Goal: Task Accomplishment & Management: Manage account settings

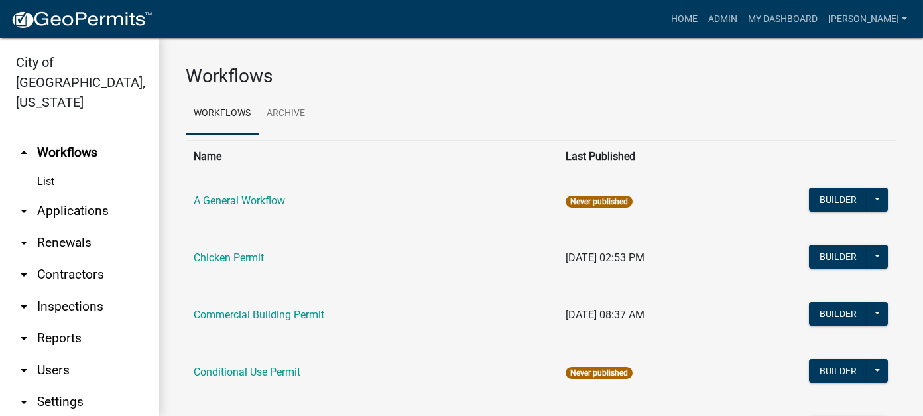
drag, startPoint x: 0, startPoint y: 0, endPoint x: 35, endPoint y: 312, distance: 314.2
click at [35, 322] on link "arrow_drop_down Reports" at bounding box center [79, 338] width 159 height 32
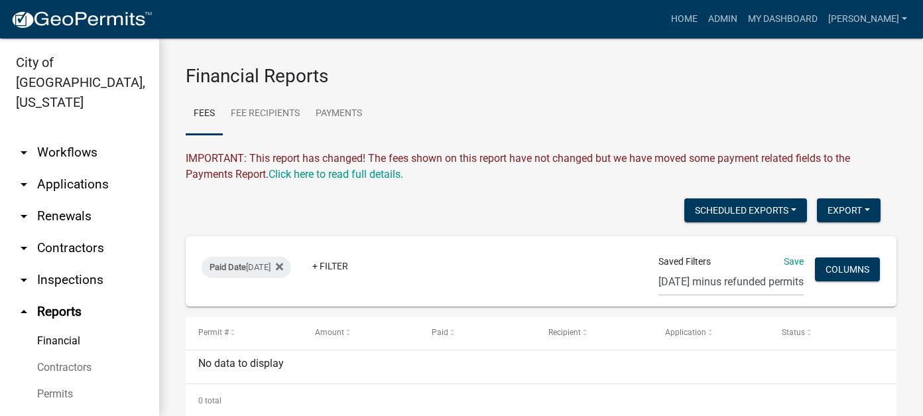
click at [82, 137] on link "arrow_drop_down Workflows" at bounding box center [79, 153] width 159 height 32
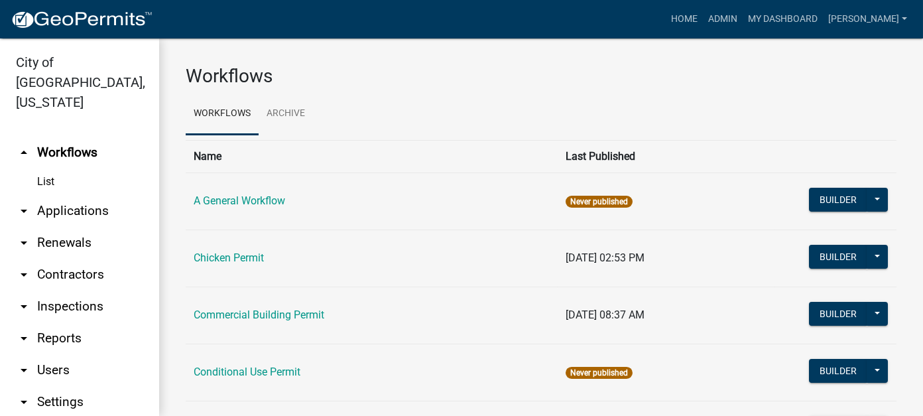
click at [71, 195] on link "arrow_drop_down Applications" at bounding box center [79, 211] width 159 height 32
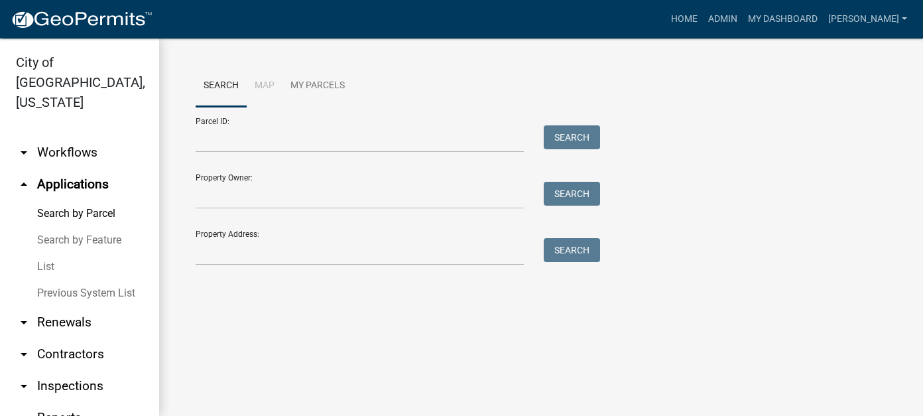
click at [48, 253] on link "List" at bounding box center [79, 266] width 159 height 27
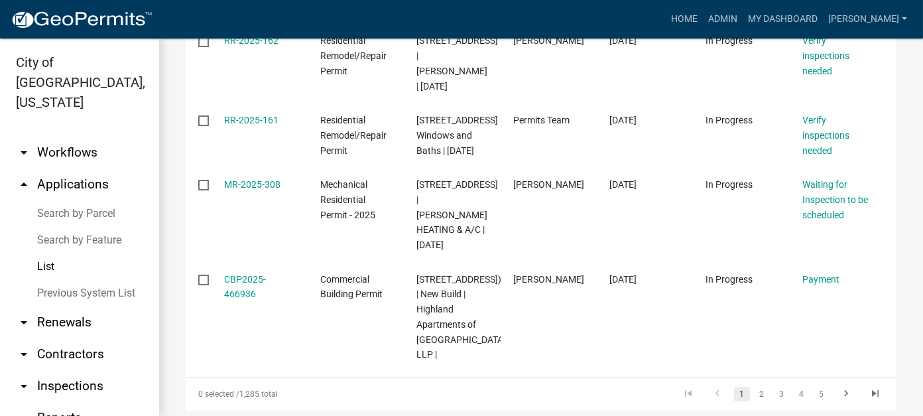
scroll to position [850, 0]
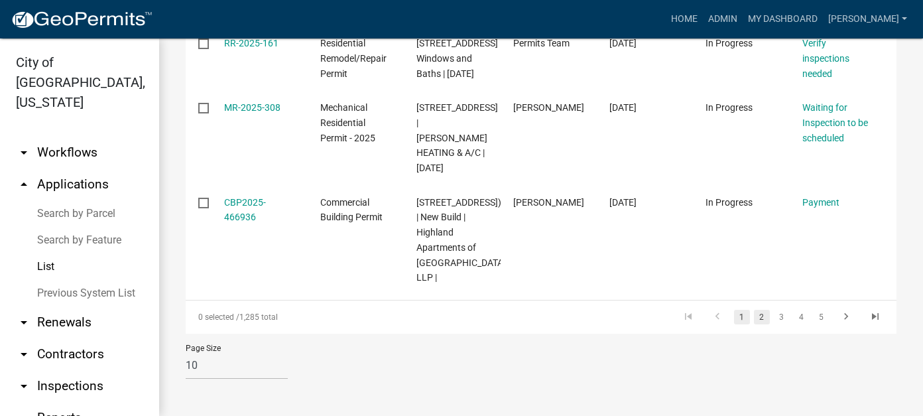
click at [754, 317] on link "2" at bounding box center [762, 317] width 16 height 15
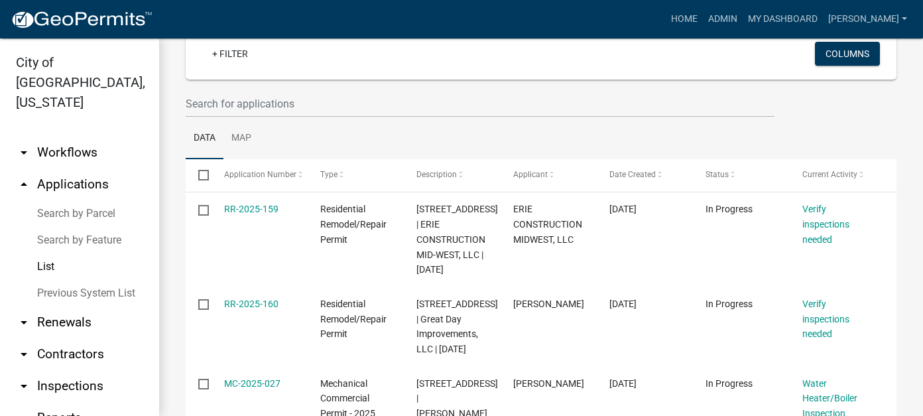
scroll to position [910, 0]
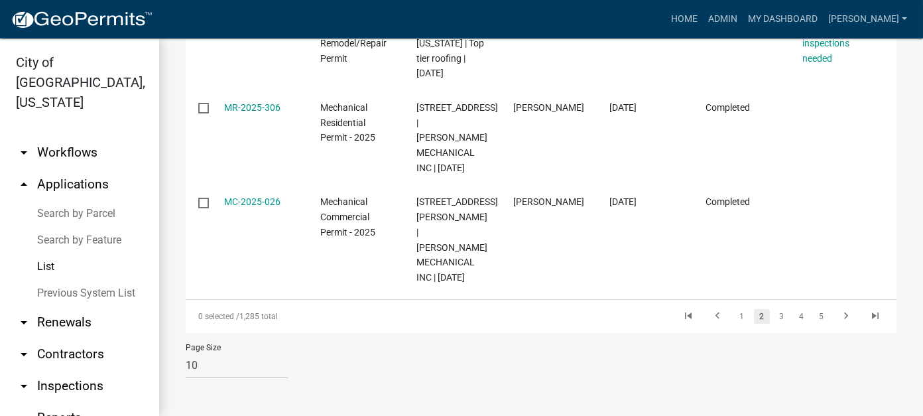
click at [772, 316] on li "3" at bounding box center [782, 316] width 20 height 23
click at [774, 319] on link "3" at bounding box center [782, 316] width 16 height 15
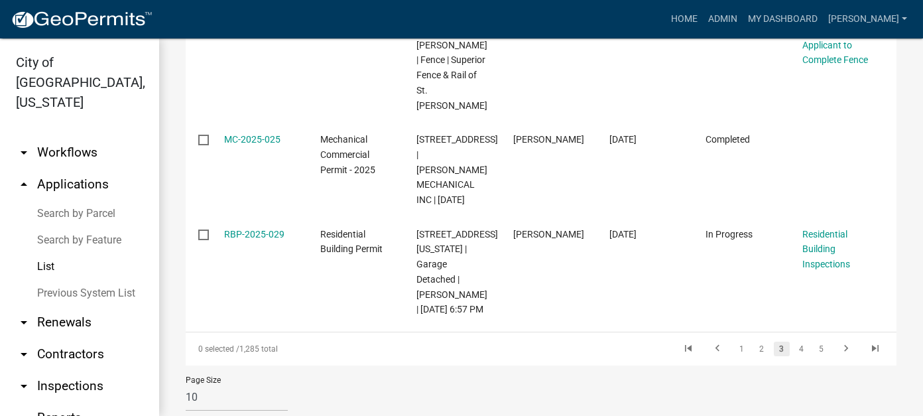
click at [28, 253] on link "List" at bounding box center [79, 266] width 159 height 27
click at [70, 137] on link "arrow_drop_down Workflows" at bounding box center [79, 153] width 159 height 32
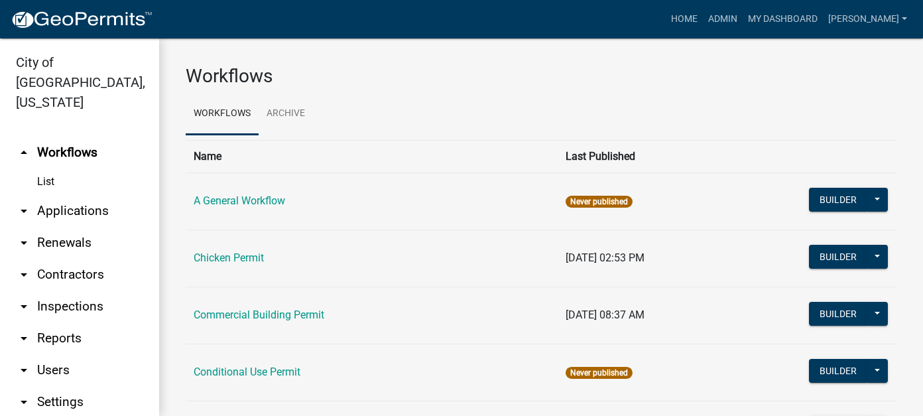
click at [45, 322] on link "arrow_drop_down Reports" at bounding box center [79, 338] width 159 height 32
select select "0: null"
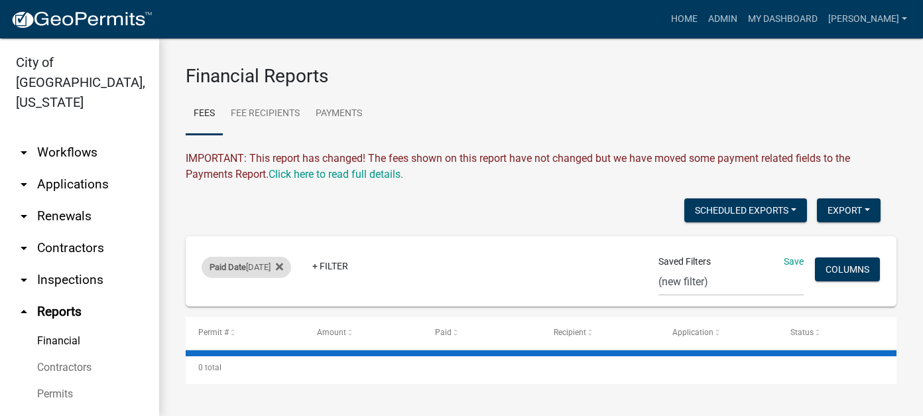
click at [284, 266] on div "Paid Date [DATE]" at bounding box center [245, 267] width 89 height 21
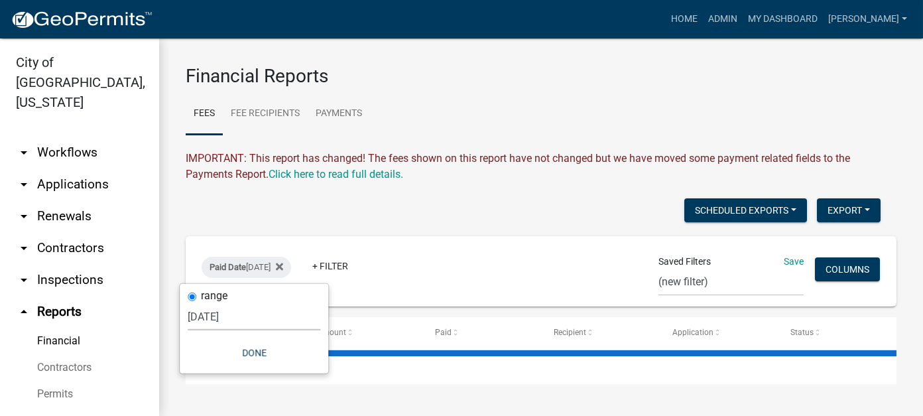
click at [219, 315] on select "[DATE] [DATE] Current Week Previous Week Current Month Last Month Current Calen…" at bounding box center [254, 316] width 133 height 27
select select "custom"
click at [212, 303] on select "[DATE] [DATE] Current Week Previous Week Current Month Last Month Current Calen…" at bounding box center [254, 316] width 133 height 27
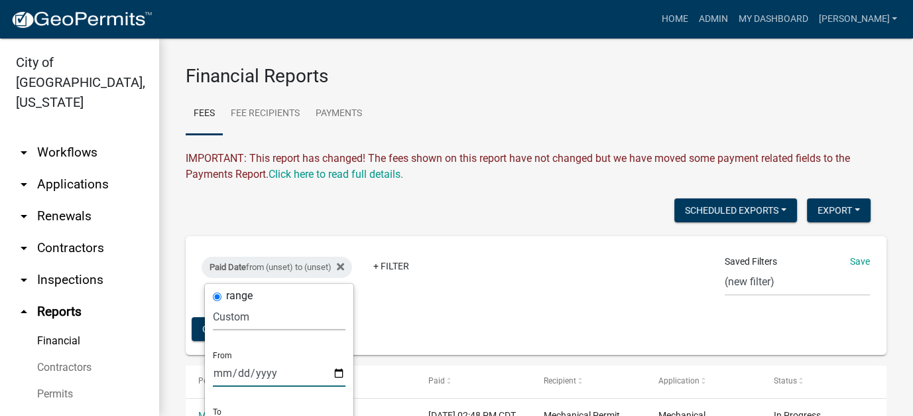
click at [223, 364] on input "date" at bounding box center [279, 372] width 133 height 27
type input "[DATE]"
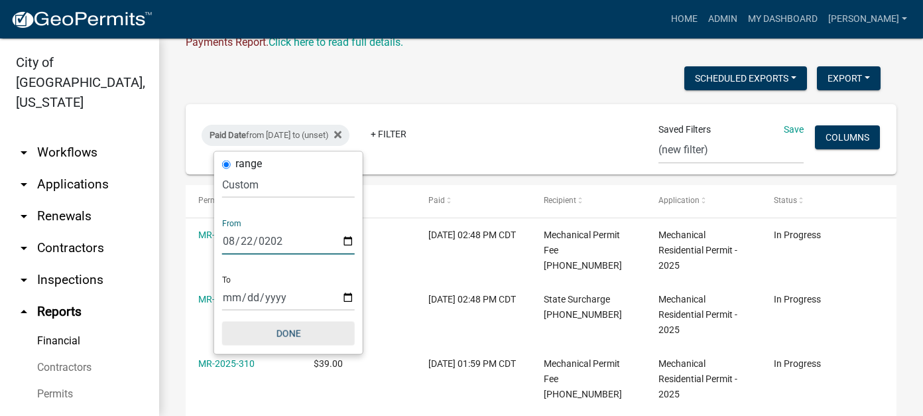
scroll to position [133, 0]
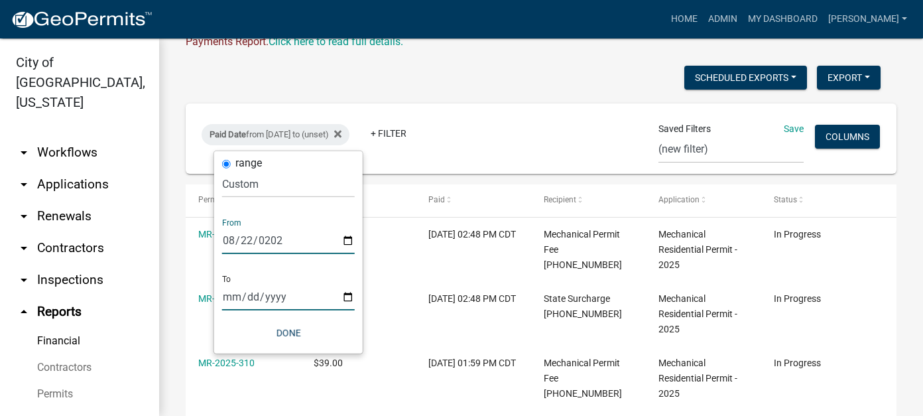
click at [228, 298] on input "date" at bounding box center [288, 296] width 133 height 27
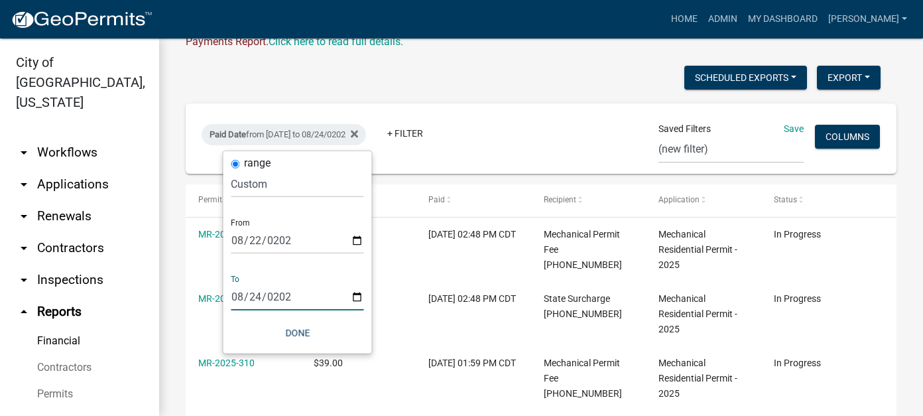
type input "[DATE]"
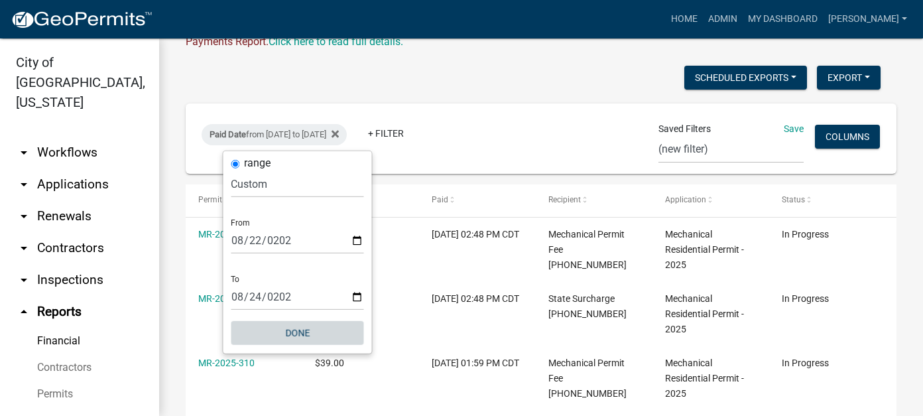
click at [301, 336] on button "Done" at bounding box center [297, 333] width 133 height 24
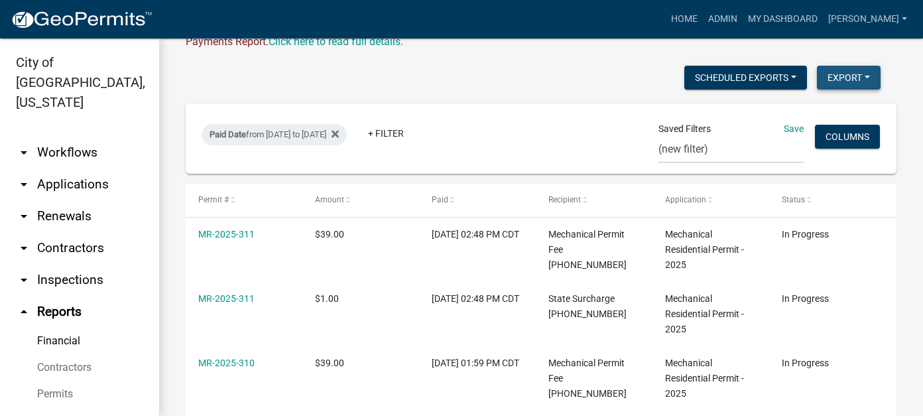
click at [817, 83] on button "Export" at bounding box center [849, 78] width 64 height 24
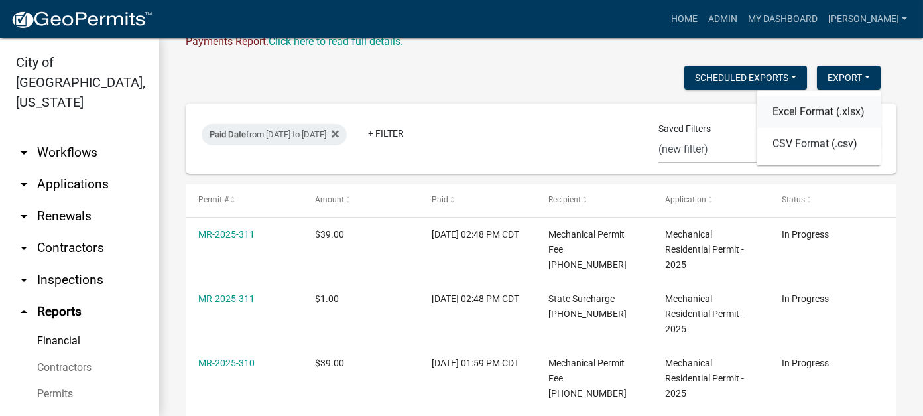
click at [818, 113] on button "Excel Format (.xlsx)" at bounding box center [818, 112] width 124 height 32
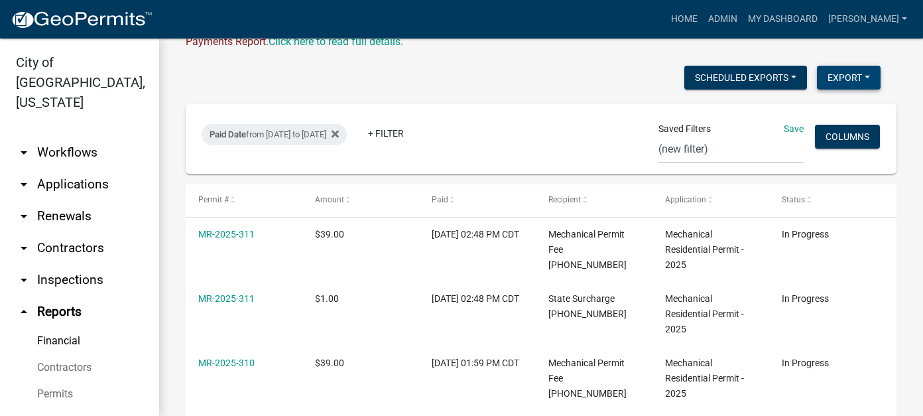
drag, startPoint x: 830, startPoint y: 68, endPoint x: 827, endPoint y: 74, distance: 7.4
click at [830, 68] on button "Export" at bounding box center [849, 78] width 64 height 24
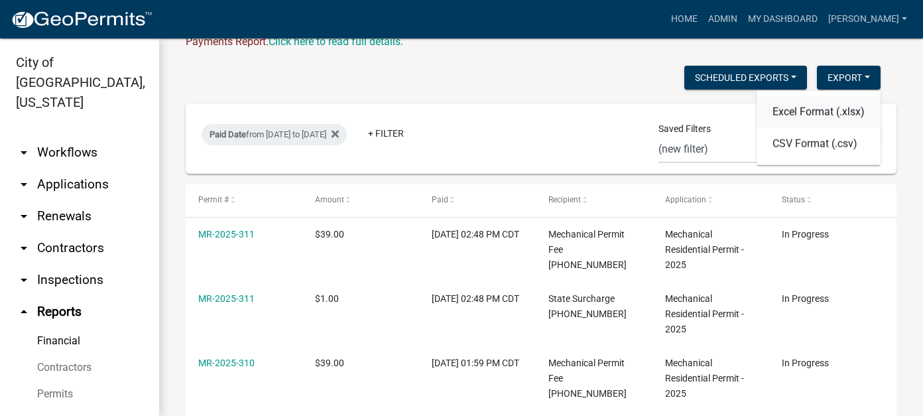
click at [786, 106] on button "Excel Format (.xlsx)" at bounding box center [818, 112] width 124 height 32
click at [449, 66] on div "Scheduled Exports + Create New Export Excel Format (.xlsx) CSV Format (.csv)" at bounding box center [533, 79] width 715 height 27
click at [95, 168] on link "arrow_drop_down Applications" at bounding box center [79, 184] width 159 height 32
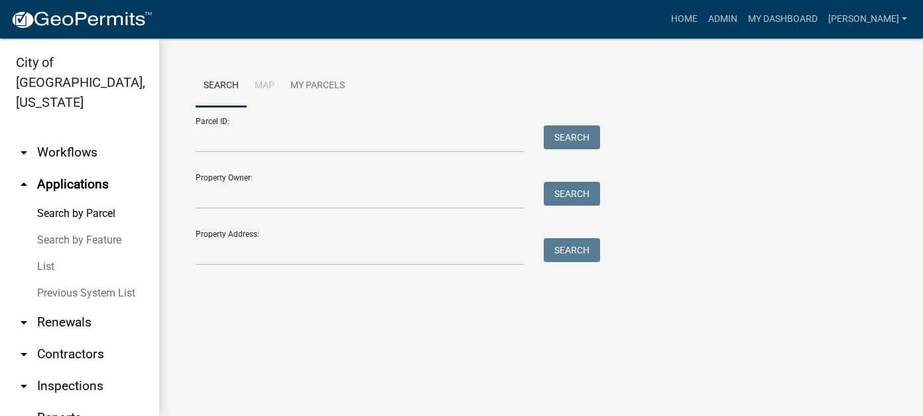
click at [35, 253] on link "List" at bounding box center [79, 266] width 159 height 27
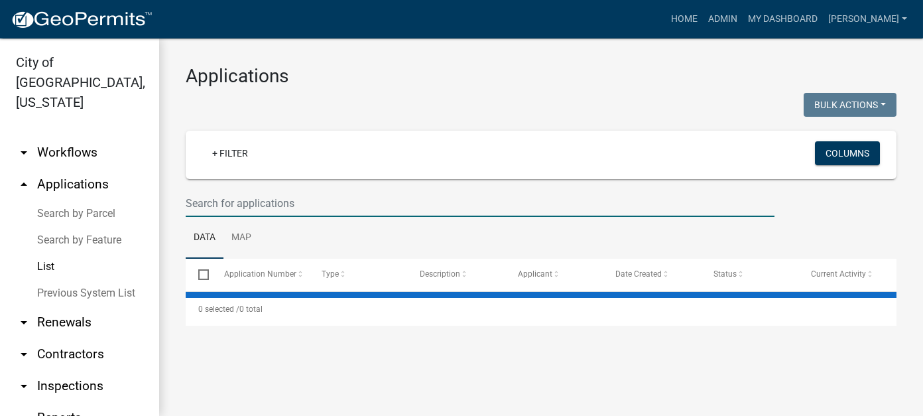
click at [235, 203] on input "text" at bounding box center [480, 203] width 589 height 27
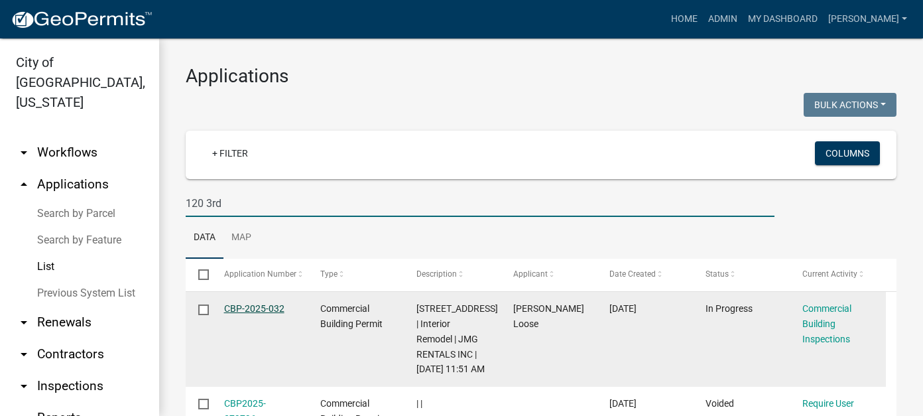
type input "120 3rd"
click at [256, 309] on link "CBP-2025-032" at bounding box center [254, 308] width 60 height 11
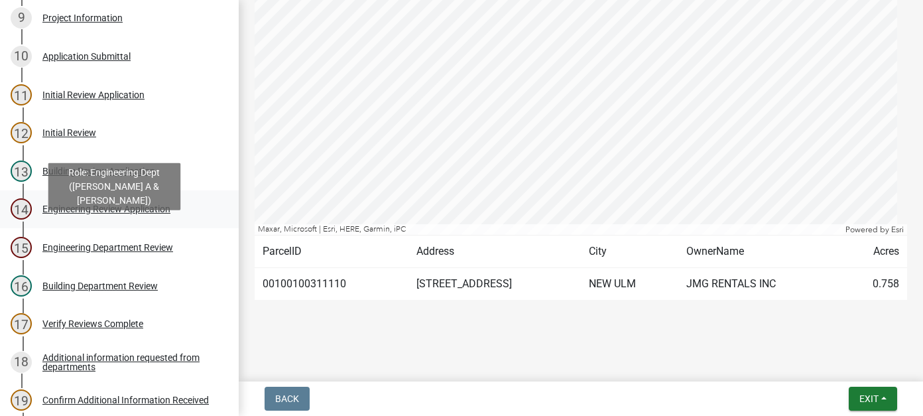
scroll to position [398, 0]
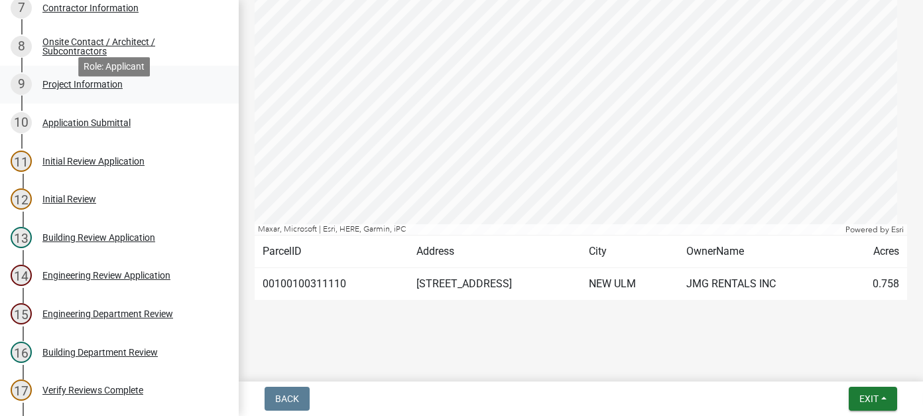
click at [80, 89] on div "Project Information" at bounding box center [82, 84] width 80 height 9
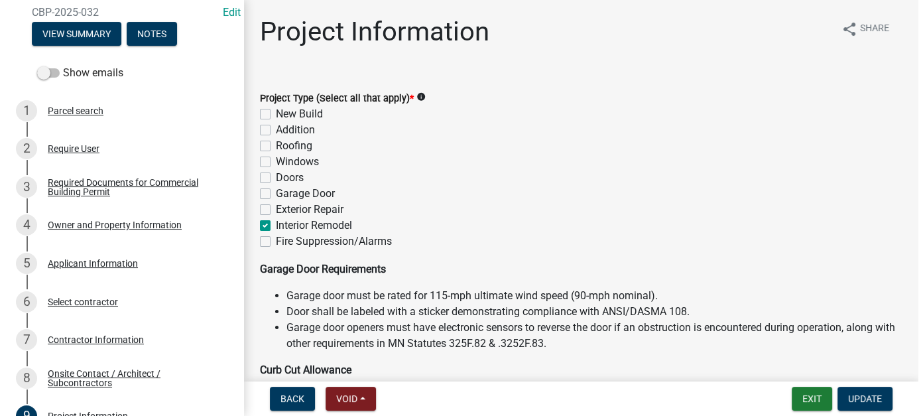
scroll to position [0, 0]
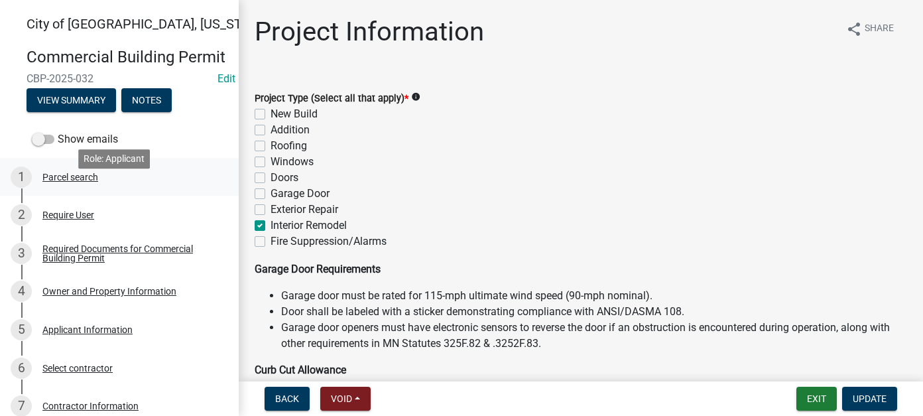
click at [78, 188] on div "1 Parcel search" at bounding box center [114, 176] width 207 height 21
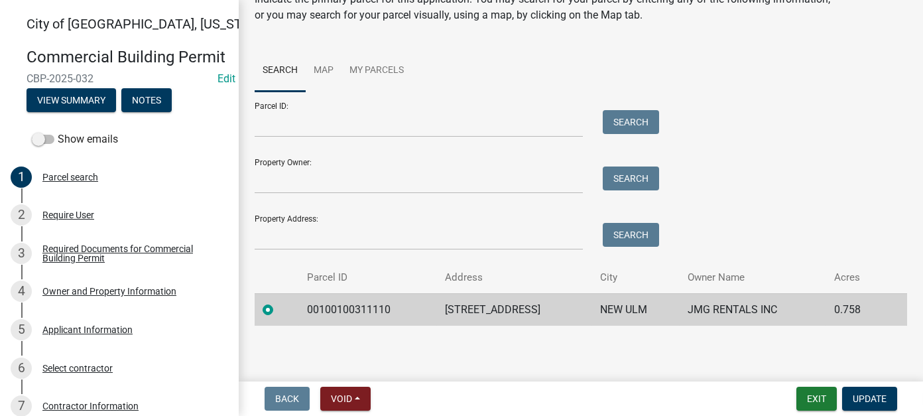
scroll to position [62, 0]
click at [810, 395] on button "Exit" at bounding box center [816, 398] width 40 height 24
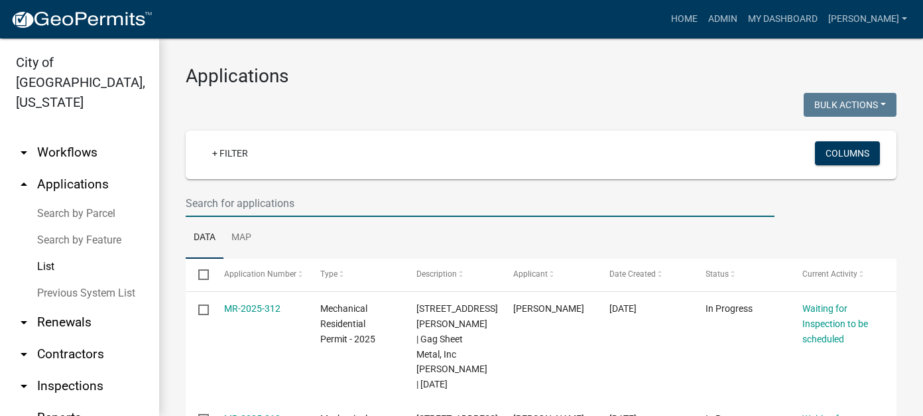
click at [321, 194] on input "text" at bounding box center [480, 203] width 589 height 27
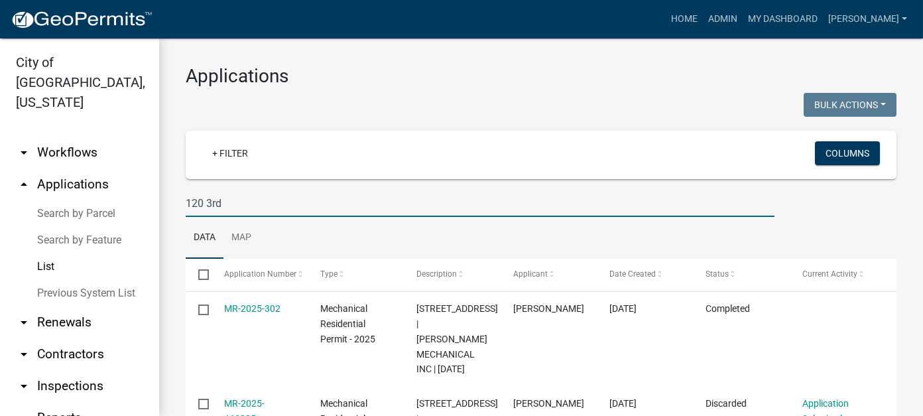
type input "120 3rd"
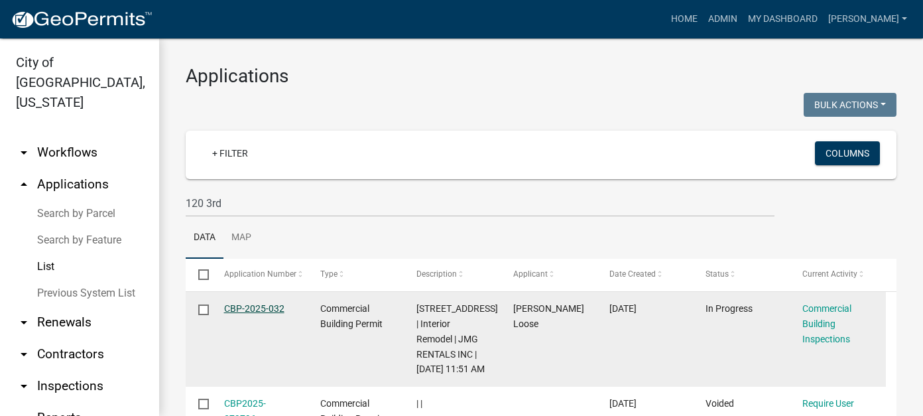
click at [258, 305] on link "CBP-2025-032" at bounding box center [254, 308] width 60 height 11
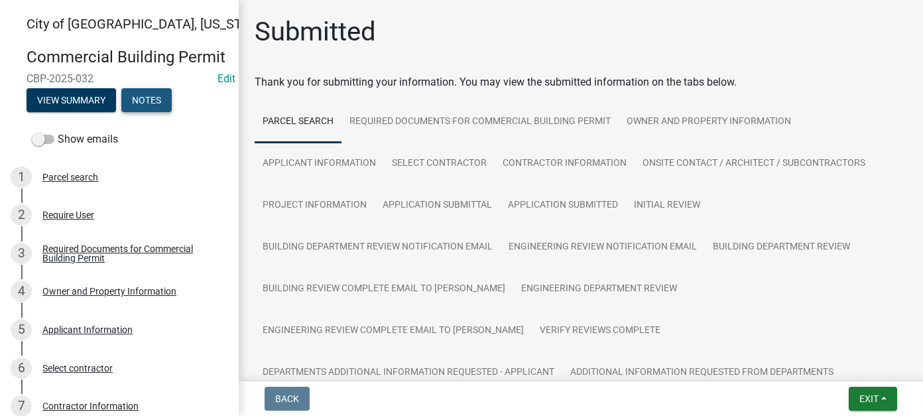
click at [162, 112] on button "Notes" at bounding box center [146, 100] width 50 height 24
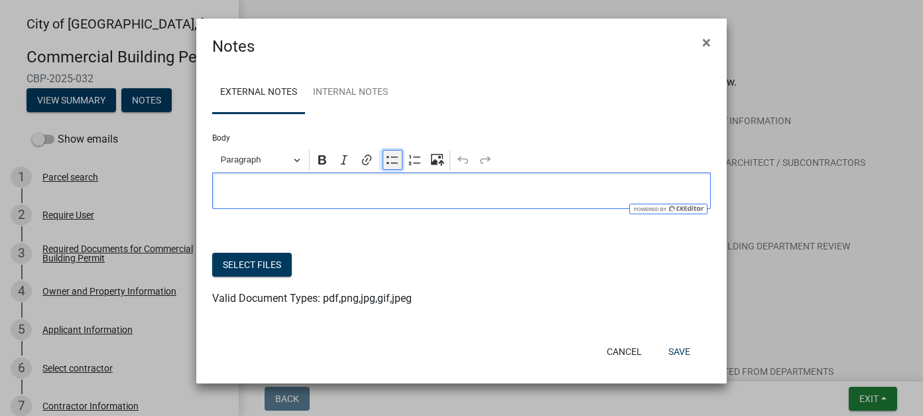
click at [395, 152] on button "Bulleted List" at bounding box center [392, 160] width 20 height 20
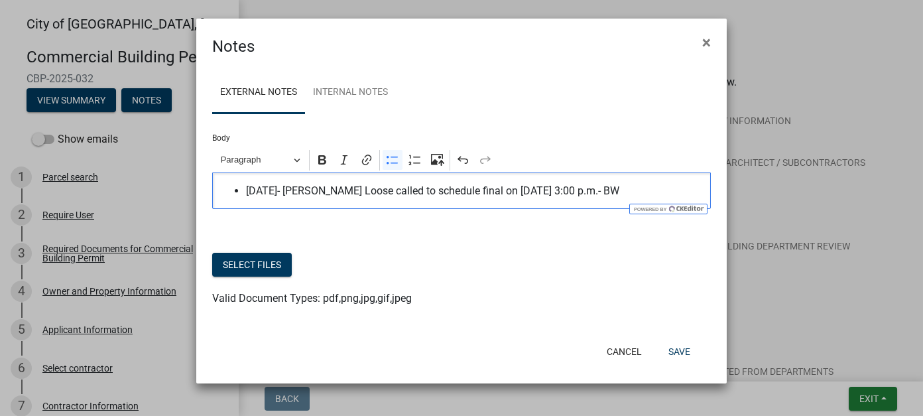
click at [612, 192] on span "[DATE]- [PERSON_NAME] Loose called to schedule final on [DATE] 3:00 p.m.- BW" at bounding box center [475, 191] width 458 height 16
click at [402, 194] on span "[DATE]- [PERSON_NAME] Loose called to schedule final on [DATE] 3:00 p.m. On MP …" at bounding box center [475, 191] width 458 height 16
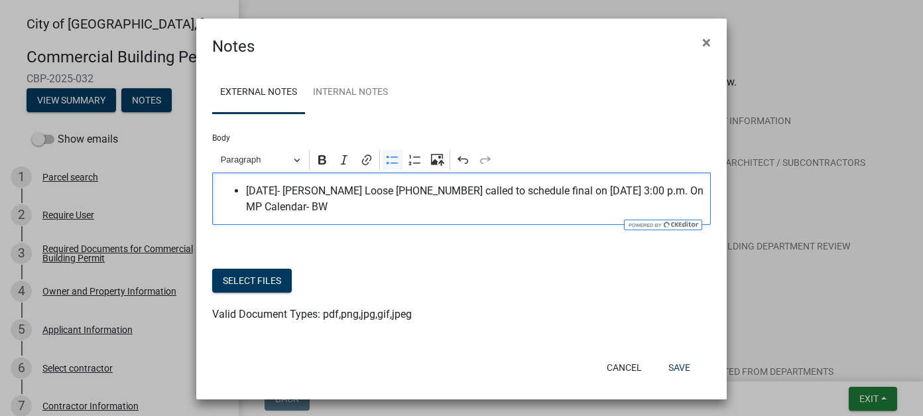
click at [400, 209] on span "[DATE]- [PERSON_NAME] Loose [PHONE_NUMBER] called to schedule final on [DATE] 3…" at bounding box center [475, 199] width 458 height 32
click at [673, 368] on button "Save" at bounding box center [679, 367] width 43 height 24
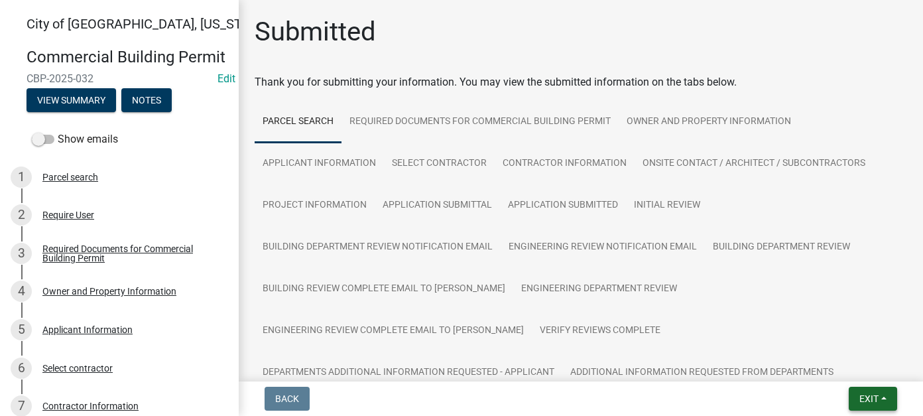
drag, startPoint x: 880, startPoint y: 394, endPoint x: 872, endPoint y: 390, distance: 9.2
click at [880, 394] on button "Exit" at bounding box center [872, 398] width 48 height 24
click at [833, 359] on button "Save & Exit" at bounding box center [844, 364] width 106 height 32
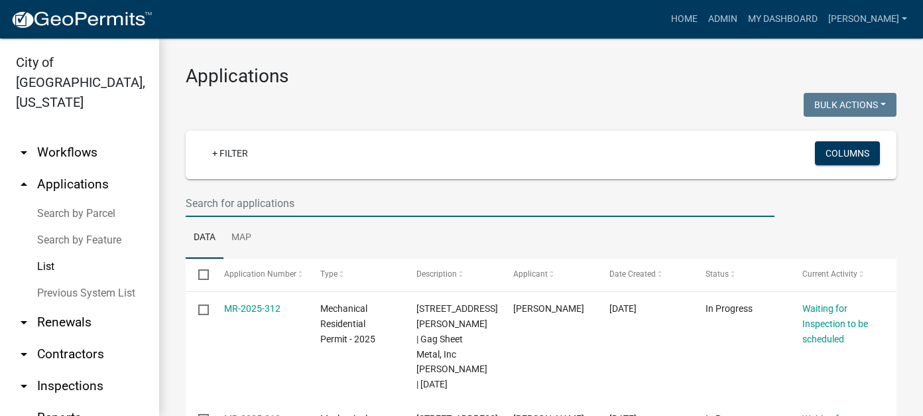
click at [214, 197] on input "text" at bounding box center [480, 203] width 589 height 27
type input "[PERSON_NAME]"
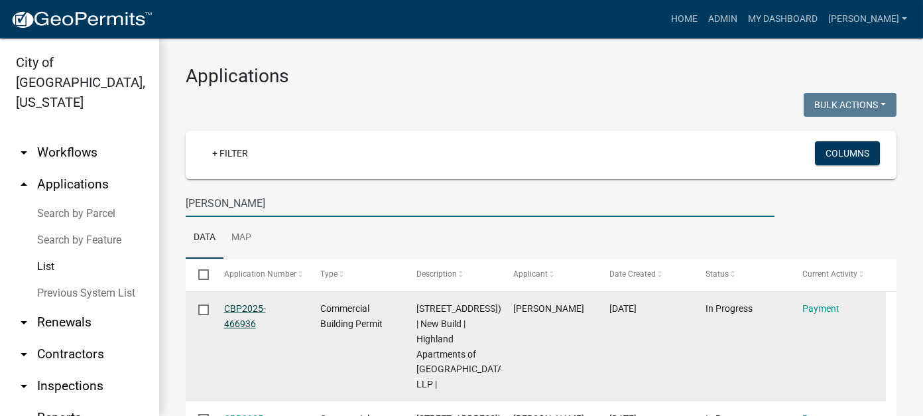
click at [246, 308] on link "CBP2025-466936" at bounding box center [245, 316] width 42 height 26
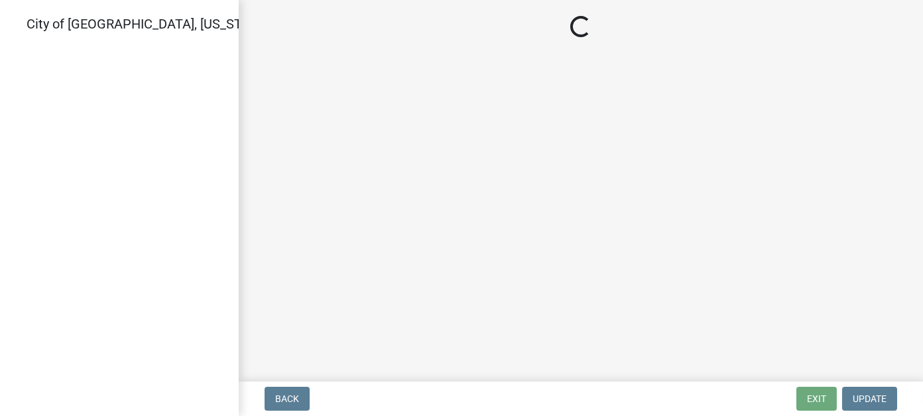
select select "3: 3"
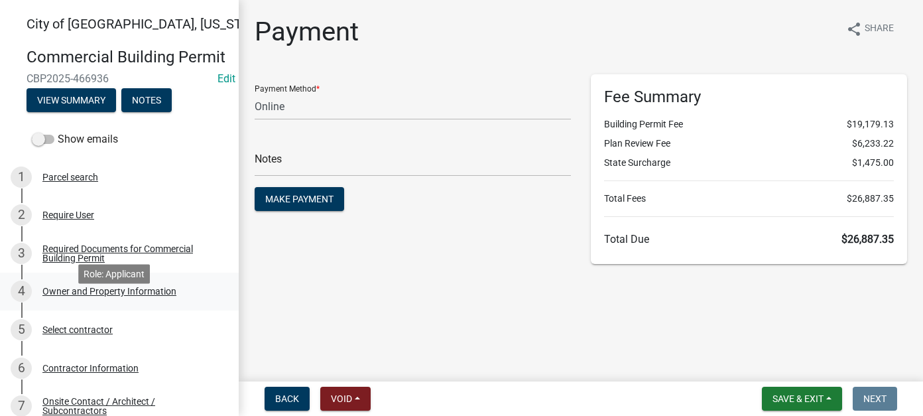
click at [119, 302] on div "4 Owner and Property Information" at bounding box center [114, 290] width 207 height 21
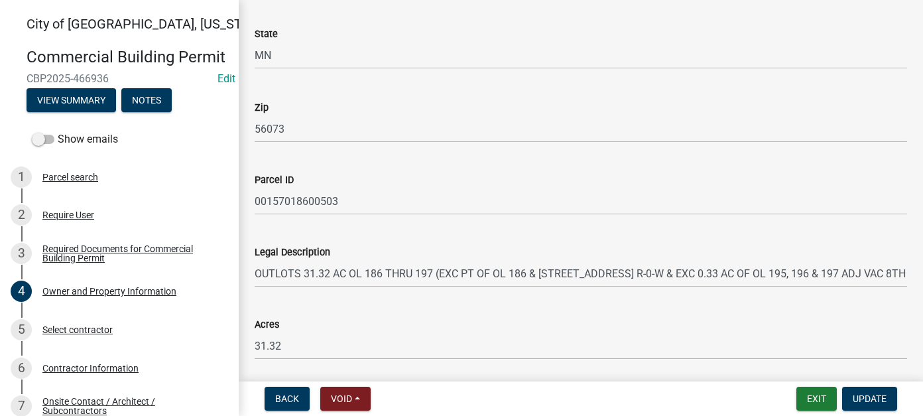
scroll to position [973, 0]
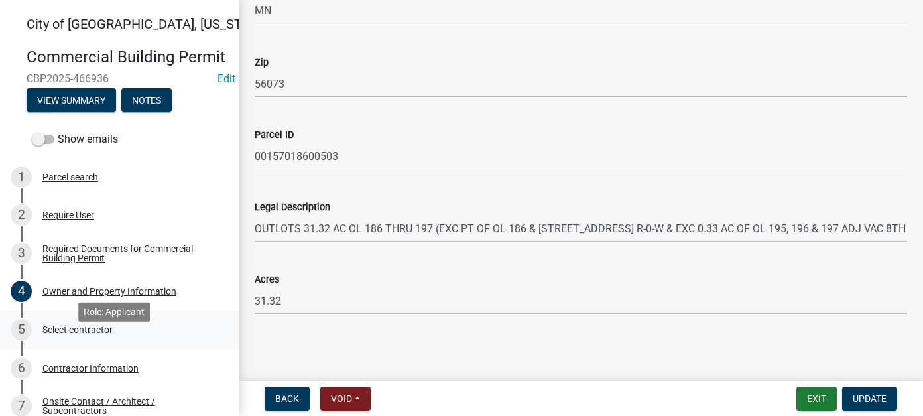
click at [106, 334] on div "Select contractor" at bounding box center [77, 329] width 70 height 9
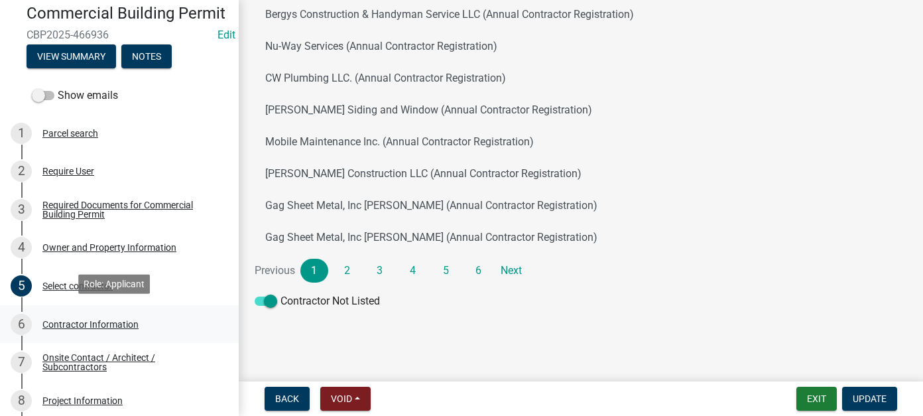
scroll to position [66, 0]
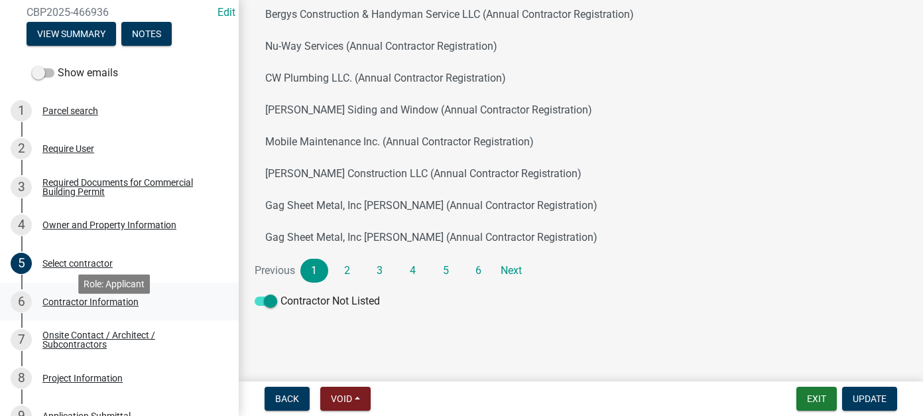
click at [103, 306] on div "Contractor Information" at bounding box center [90, 301] width 96 height 9
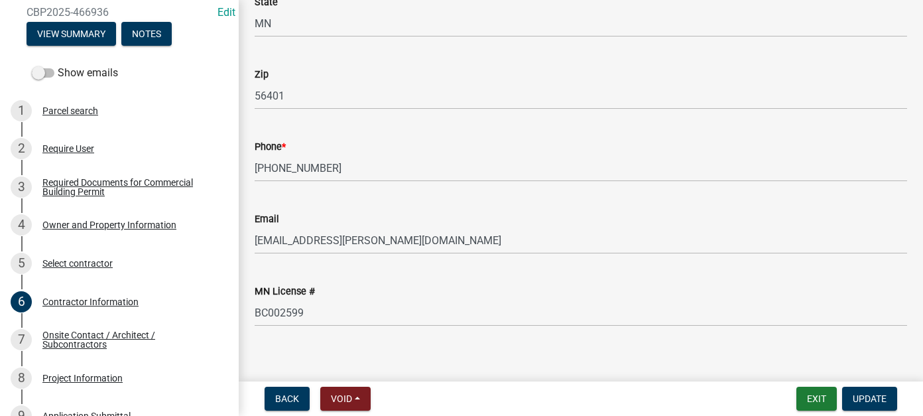
scroll to position [354, 0]
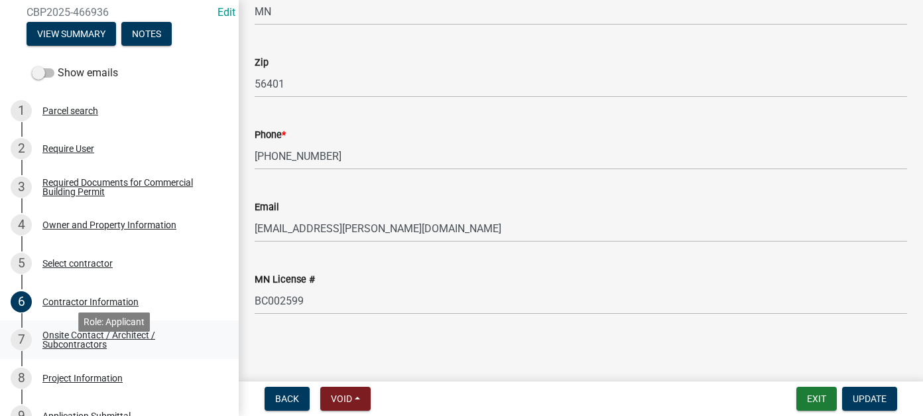
click at [108, 349] on div "Onsite Contact / Architect / Subcontractors" at bounding box center [129, 339] width 175 height 19
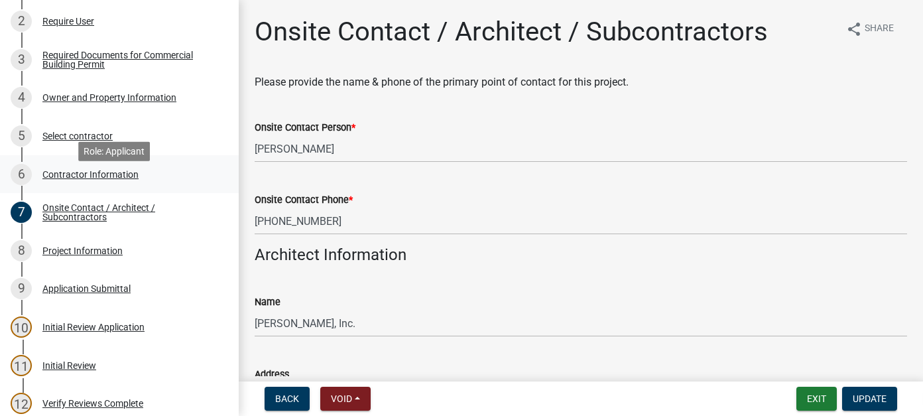
scroll to position [199, 0]
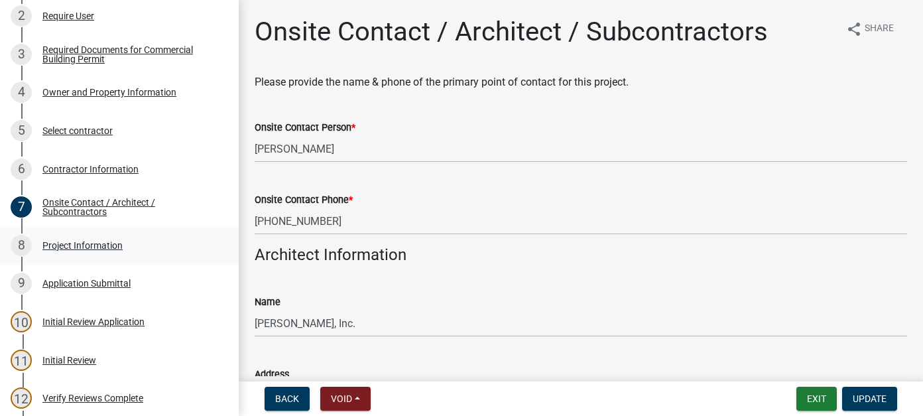
click at [110, 250] on div "Project Information" at bounding box center [82, 245] width 80 height 9
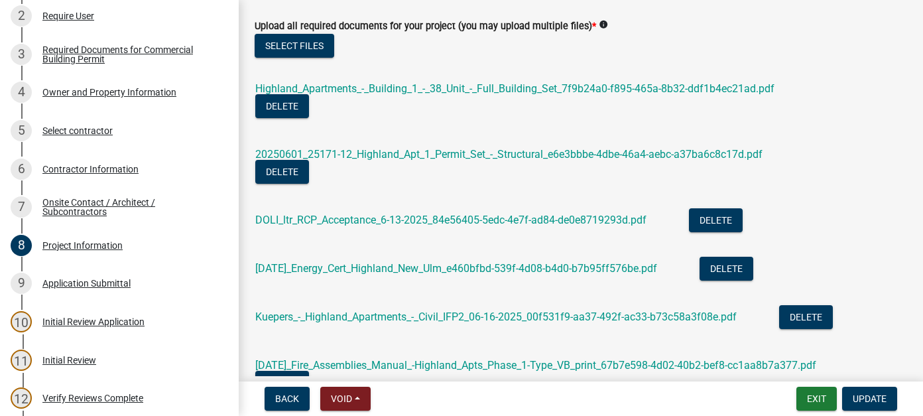
scroll to position [779, 0]
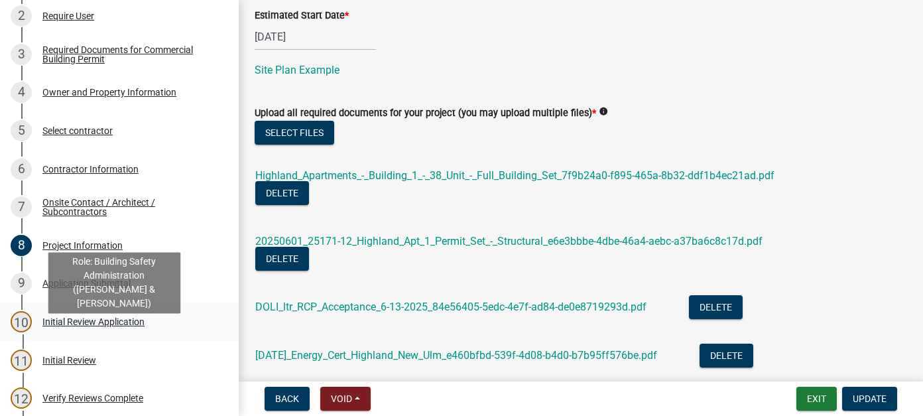
click at [89, 326] on div "Initial Review Application" at bounding box center [93, 321] width 102 height 9
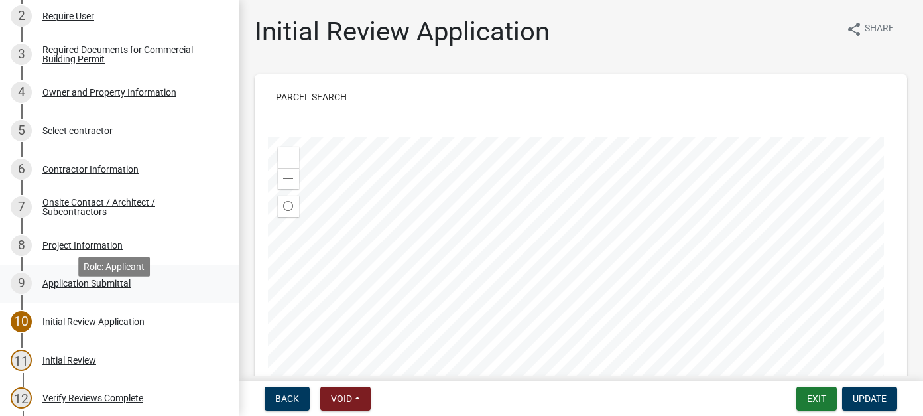
scroll to position [0, 0]
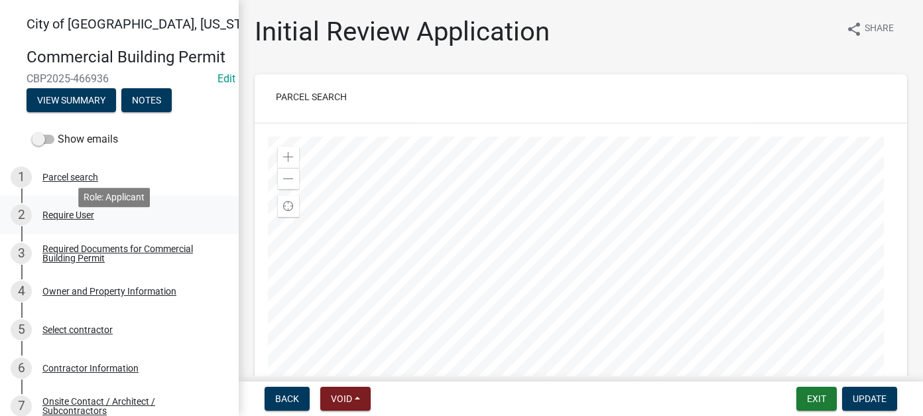
click at [70, 225] on div "2 Require User" at bounding box center [114, 214] width 207 height 21
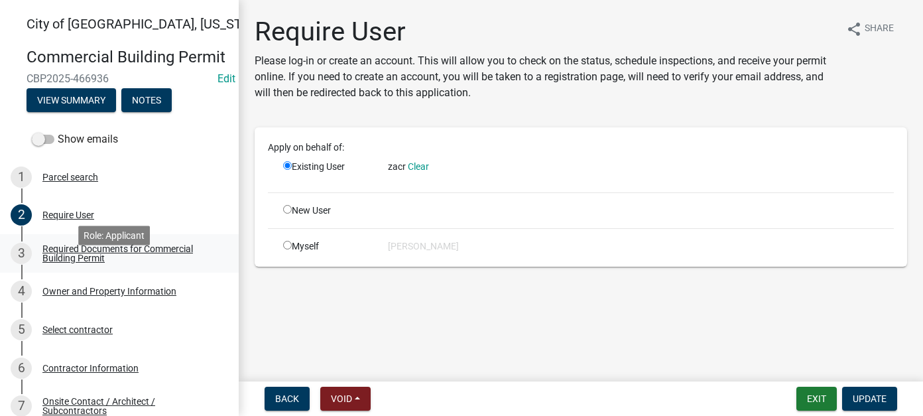
click at [59, 262] on div "Required Documents for Commercial Building Permit" at bounding box center [129, 253] width 175 height 19
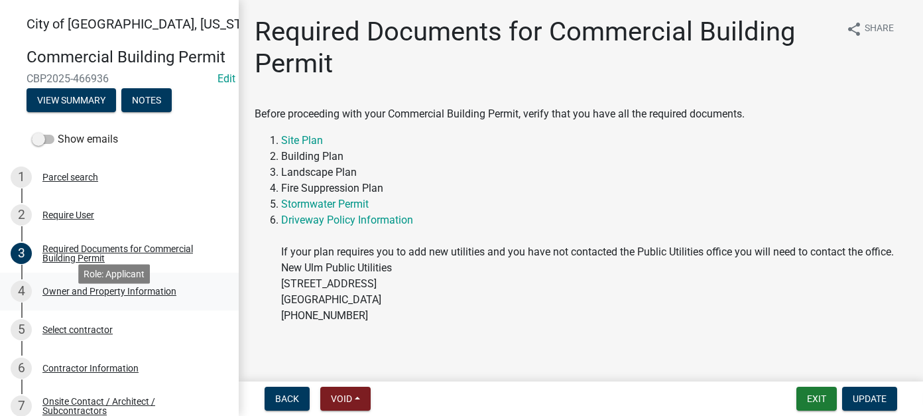
click at [129, 296] on div "Owner and Property Information" at bounding box center [109, 290] width 134 height 9
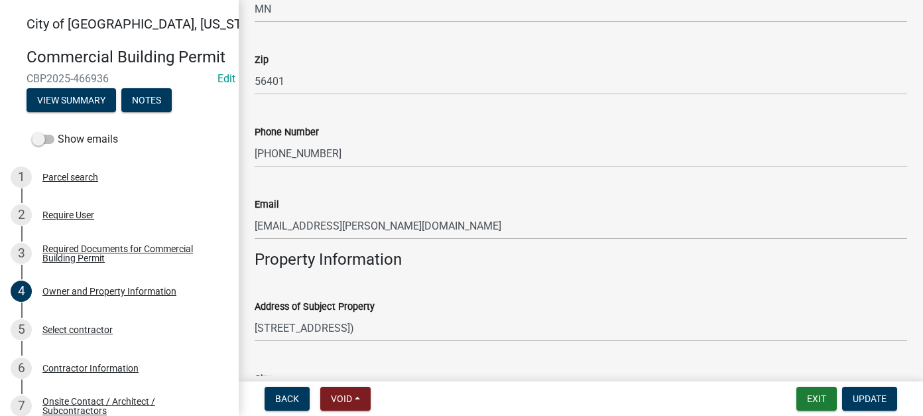
scroll to position [530, 0]
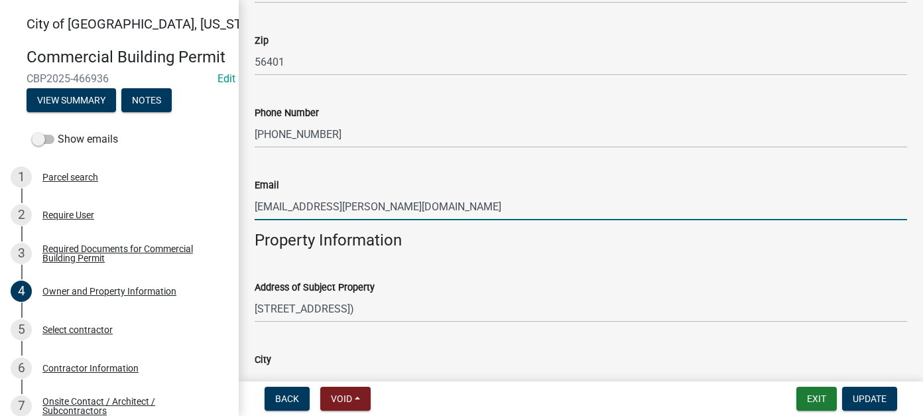
click at [385, 207] on input "[EMAIL_ADDRESS][PERSON_NAME][DOMAIN_NAME]" at bounding box center [581, 206] width 652 height 27
click at [868, 400] on span "Update" at bounding box center [869, 398] width 34 height 11
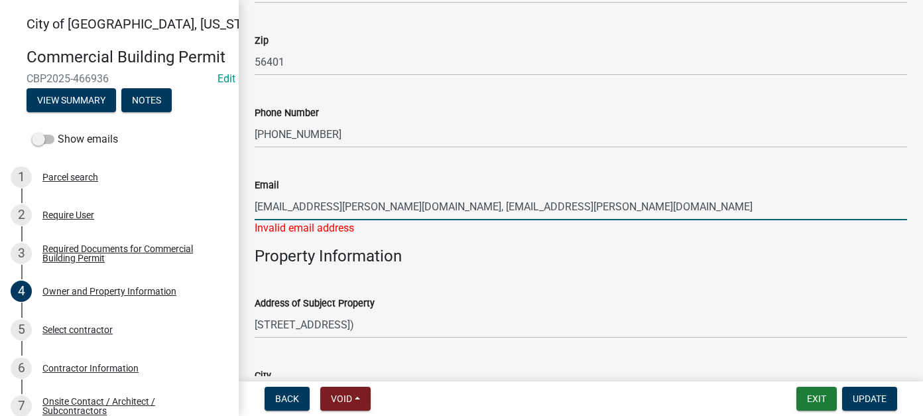
click at [475, 203] on input "[EMAIL_ADDRESS][PERSON_NAME][DOMAIN_NAME], [EMAIL_ADDRESS][PERSON_NAME][DOMAIN_…" at bounding box center [581, 206] width 652 height 27
drag, startPoint x: 448, startPoint y: 207, endPoint x: 345, endPoint y: 214, distance: 102.9
click at [345, 214] on input "[EMAIL_ADDRESS][PERSON_NAME][DOMAIN_NAME], [EMAIL_ADDRESS][PERSON_NAME][DOMAIN_…" at bounding box center [581, 206] width 652 height 27
click at [401, 210] on input "[EMAIL_ADDRESS][PERSON_NAME][DOMAIN_NAME]" at bounding box center [581, 206] width 652 height 27
type input "[EMAIL_ADDRESS][PERSON_NAME][DOMAIN_NAME]"
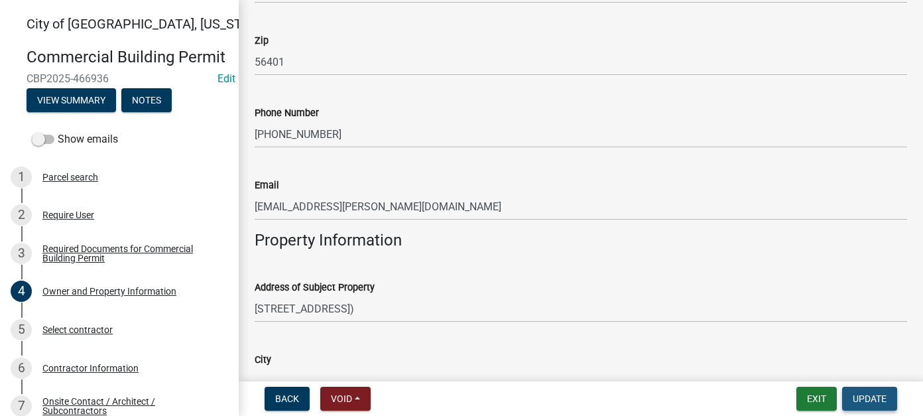
click at [883, 406] on button "Update" at bounding box center [869, 398] width 55 height 24
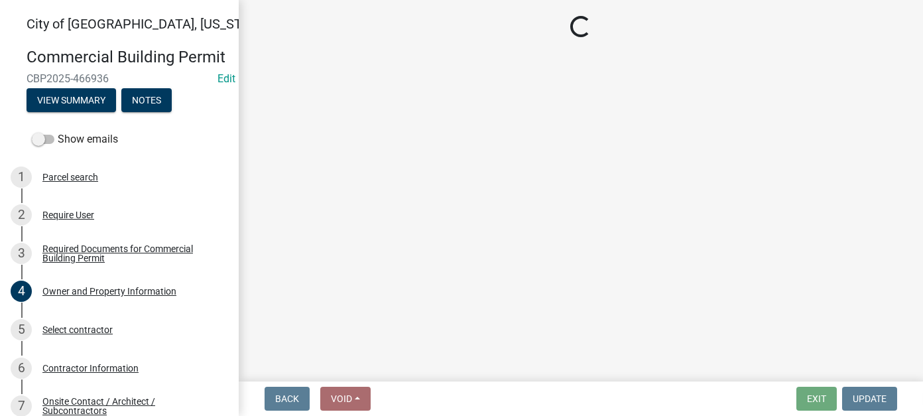
select select "3: 3"
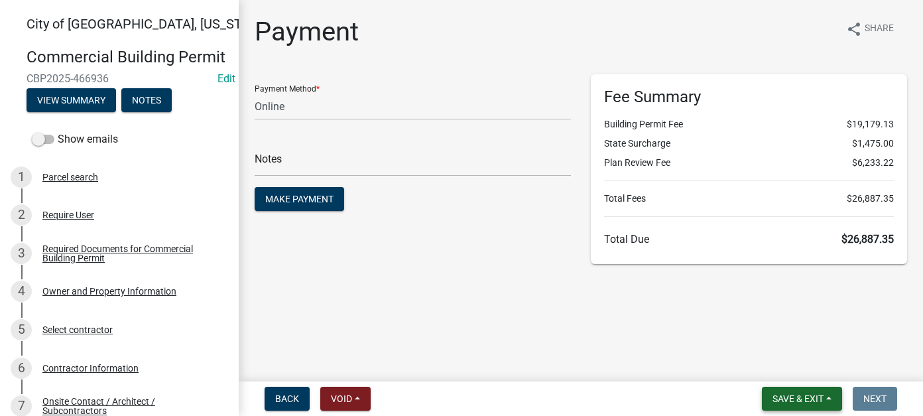
click at [832, 398] on button "Save & Exit" at bounding box center [802, 398] width 80 height 24
click at [829, 402] on button "Save & Exit" at bounding box center [802, 398] width 80 height 24
click at [795, 402] on span "Save & Exit" at bounding box center [797, 398] width 51 height 11
click at [781, 367] on button "Save & Exit" at bounding box center [789, 364] width 106 height 32
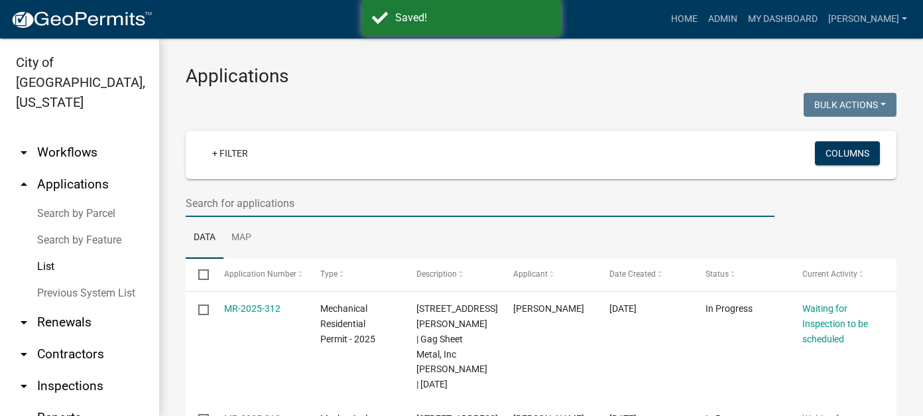
click at [286, 199] on input "text" at bounding box center [480, 203] width 589 height 27
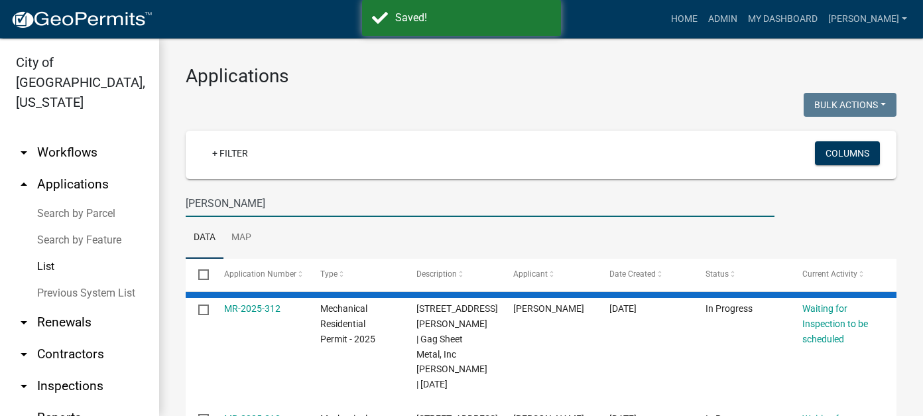
type input "[PERSON_NAME]"
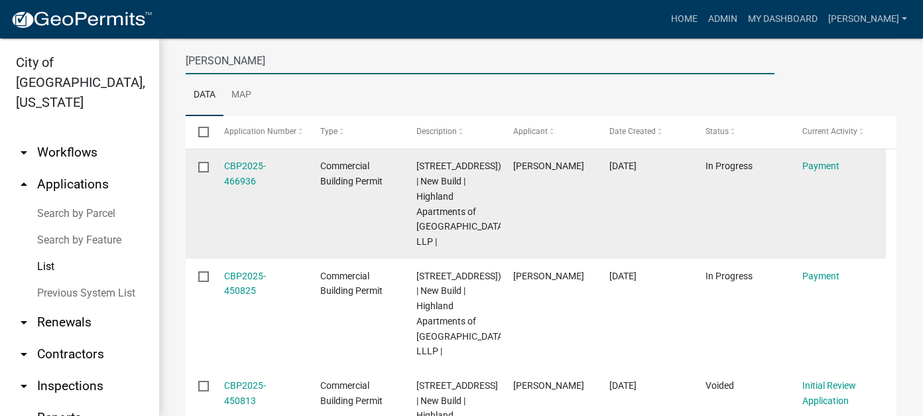
scroll to position [133, 0]
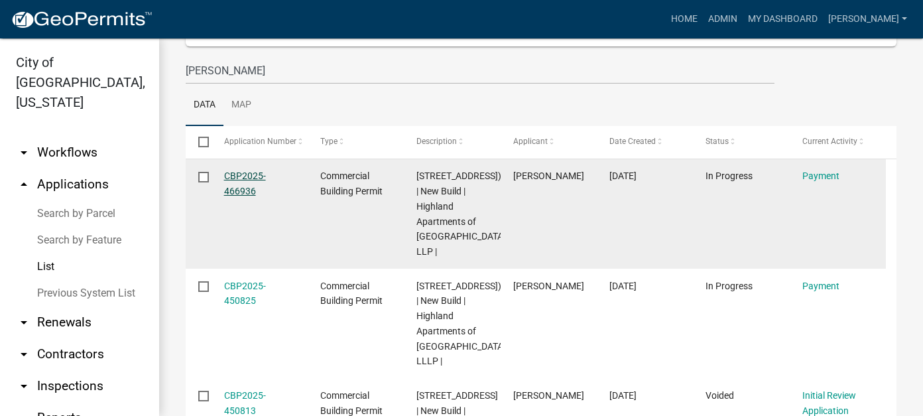
click at [247, 191] on link "CBP2025-466936" at bounding box center [245, 183] width 42 height 26
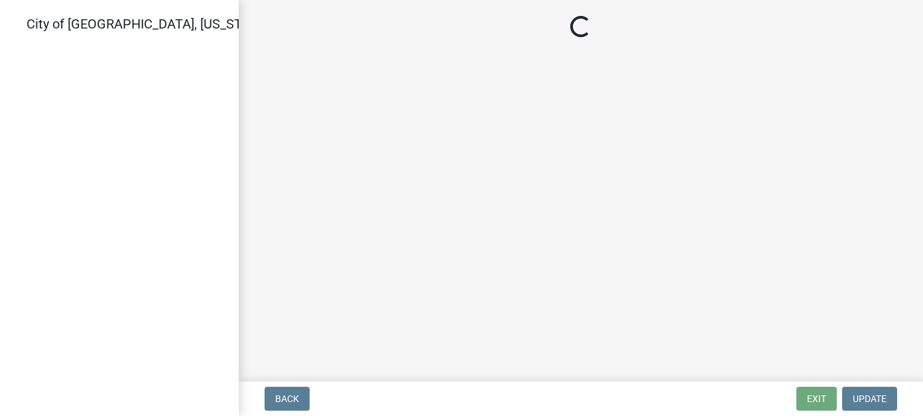
select select "3: 3"
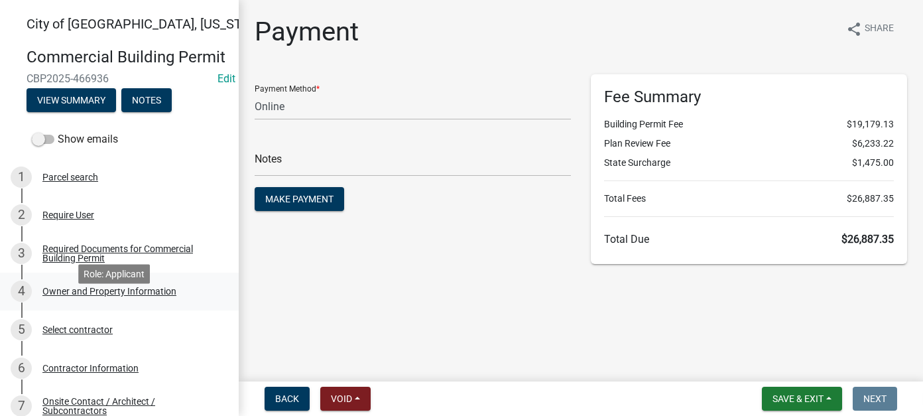
click at [113, 302] on div "4 Owner and Property Information" at bounding box center [114, 290] width 207 height 21
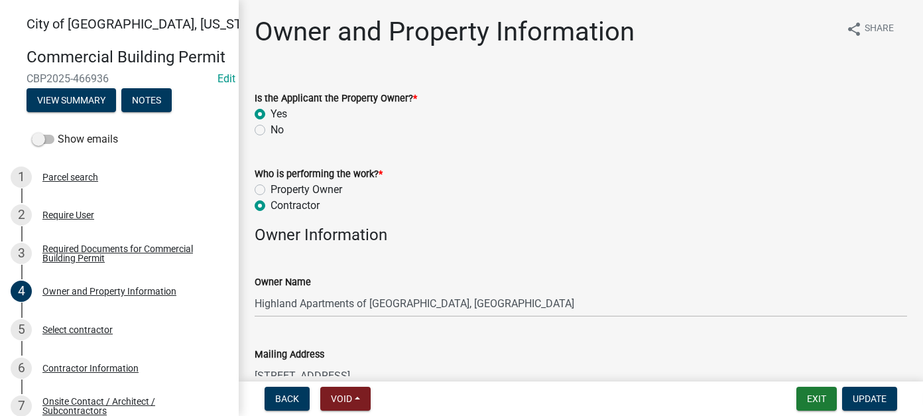
click at [523, 218] on wm-data-entity-input "Who is performing the work? * Property Owner Contractor" at bounding box center [581, 188] width 652 height 76
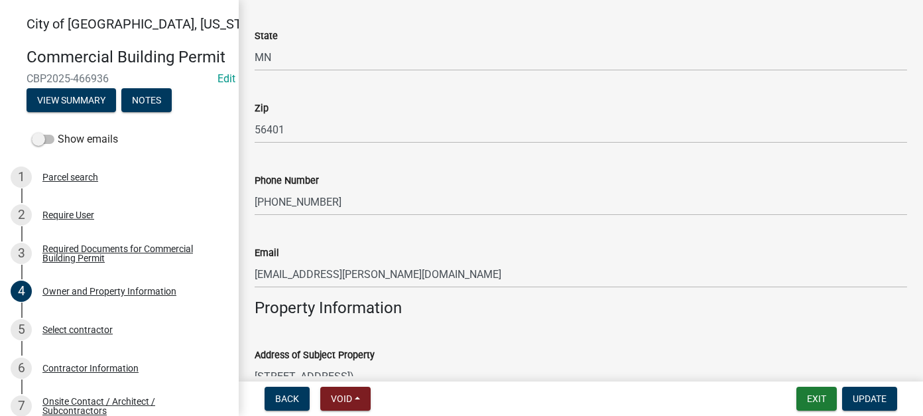
scroll to position [464, 0]
click at [92, 219] on div "Require User" at bounding box center [68, 214] width 52 height 9
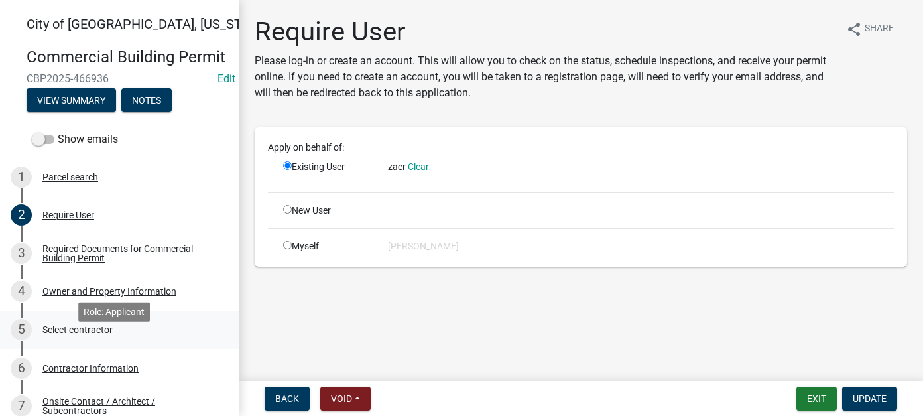
click at [111, 334] on div "Select contractor" at bounding box center [77, 329] width 70 height 9
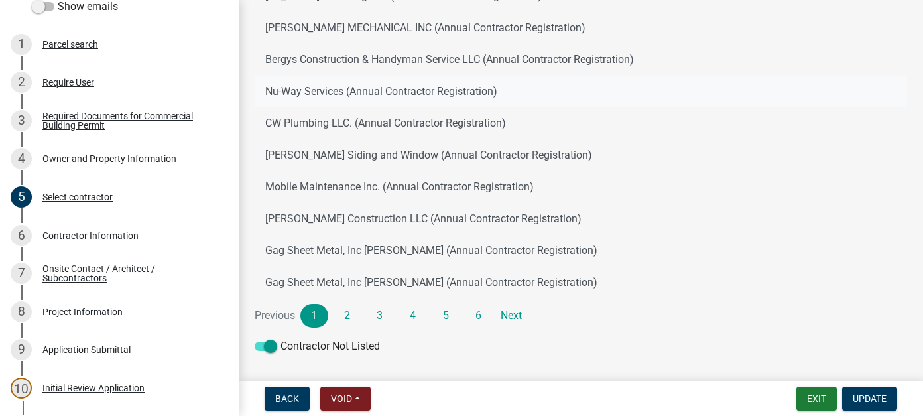
scroll to position [241, 0]
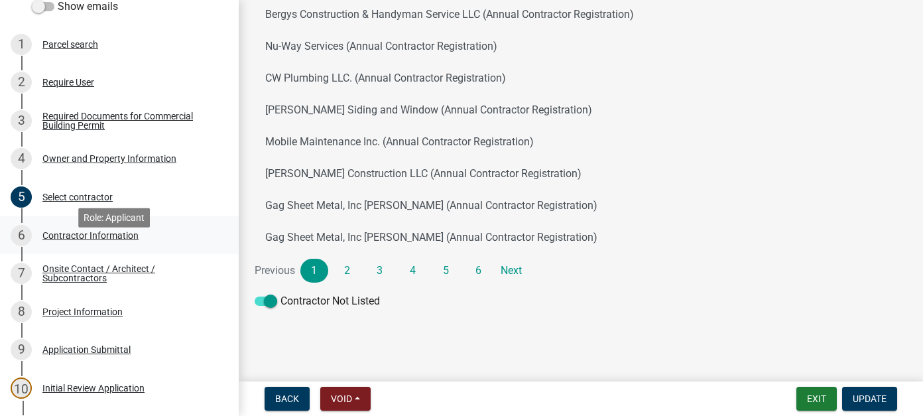
click at [70, 246] on div "6 Contractor Information" at bounding box center [114, 235] width 207 height 21
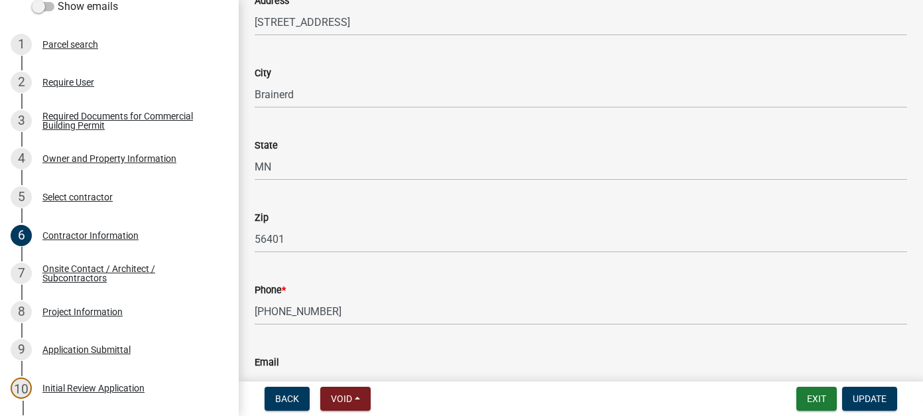
scroll to position [331, 0]
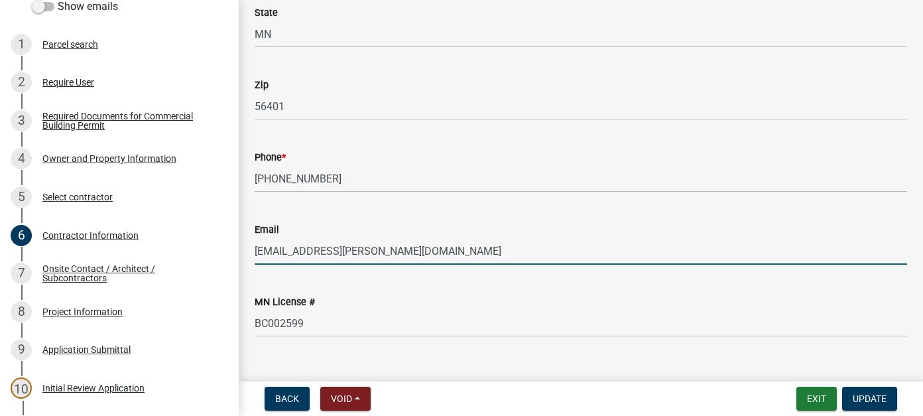
drag, startPoint x: 274, startPoint y: 250, endPoint x: 231, endPoint y: 250, distance: 43.1
click at [231, 250] on div "[GEOGRAPHIC_DATA], [US_STATE] Commercial Building Permit CBP2025-466936 Edit Vi…" at bounding box center [461, 208] width 923 height 416
type input "[EMAIL_ADDRESS][PERSON_NAME][DOMAIN_NAME]"
click at [877, 396] on span "Update" at bounding box center [869, 398] width 34 height 11
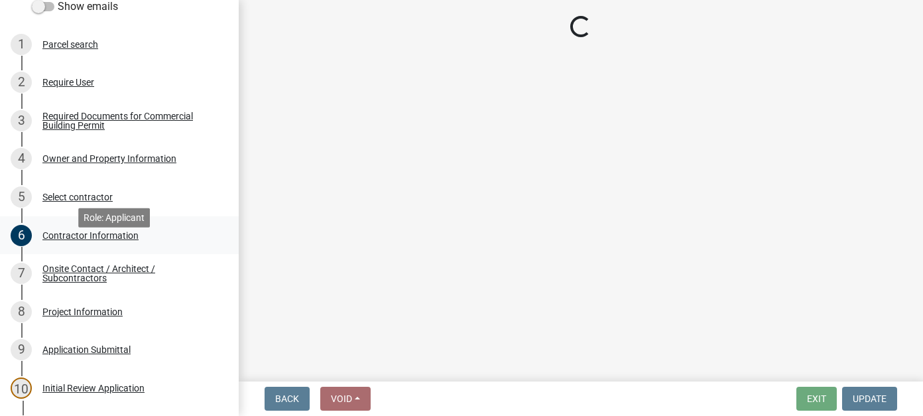
select select "3: 3"
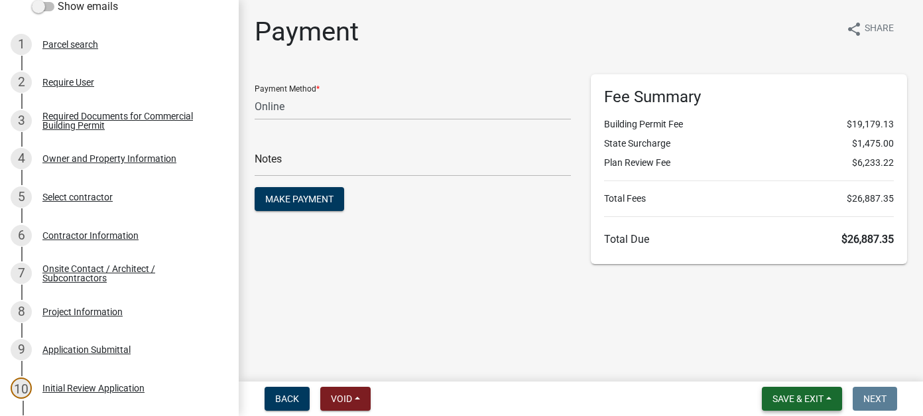
click at [822, 400] on span "Save & Exit" at bounding box center [797, 398] width 51 height 11
click at [767, 365] on button "Save & Exit" at bounding box center [789, 364] width 106 height 32
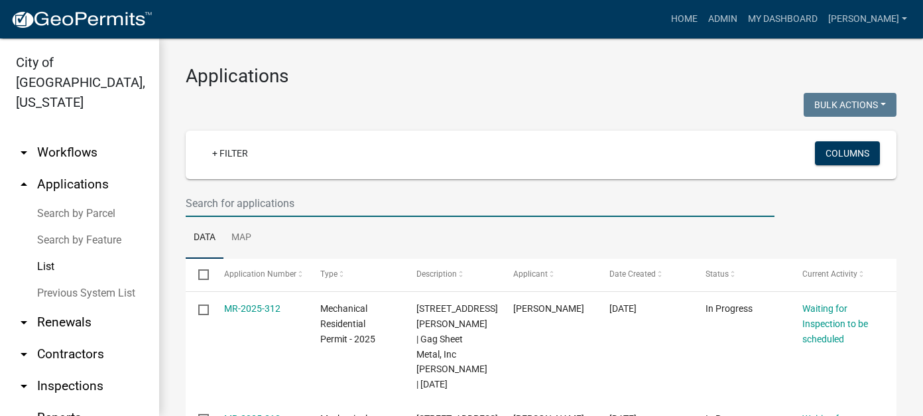
click at [336, 194] on input "text" at bounding box center [480, 203] width 589 height 27
type input "[PERSON_NAME]"
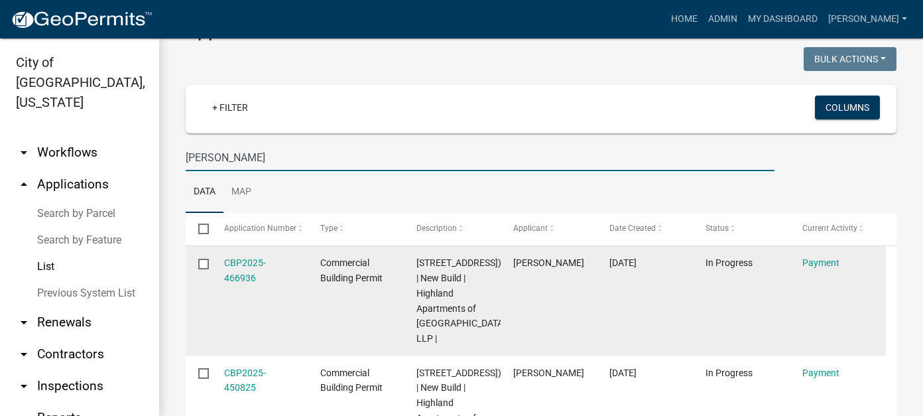
scroll to position [66, 0]
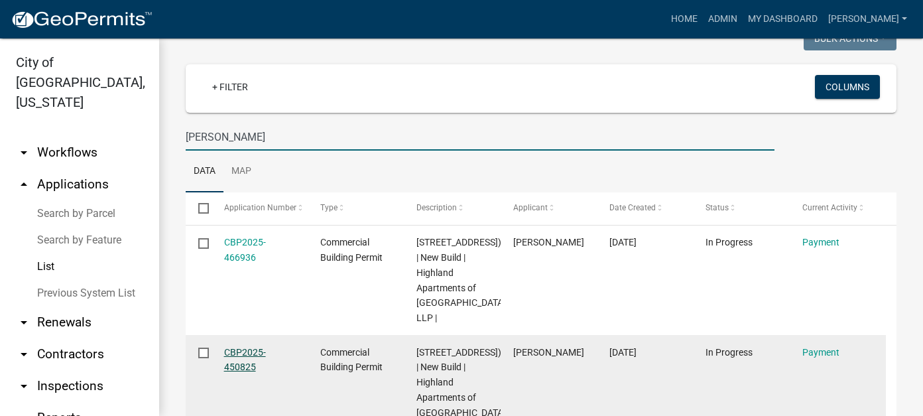
click at [248, 349] on link "CBP2025-450825" at bounding box center [245, 360] width 42 height 26
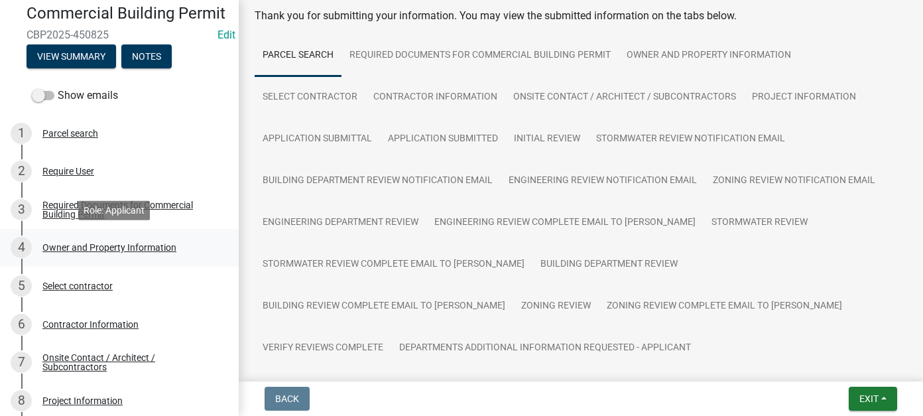
scroll to position [66, 0]
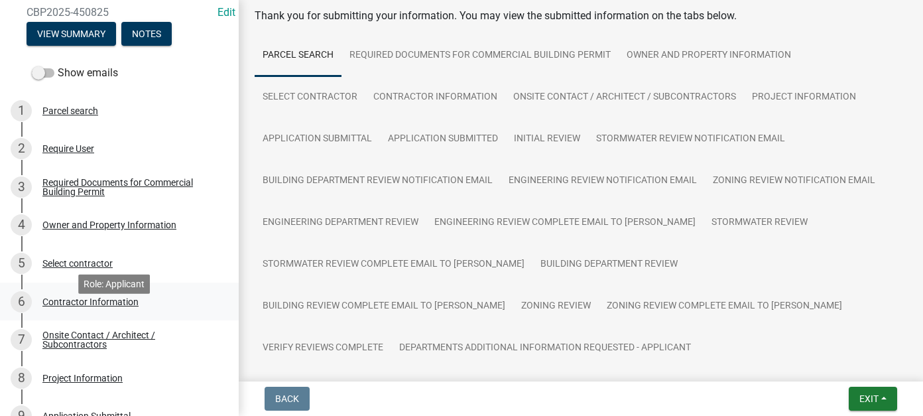
click at [109, 306] on div "Contractor Information" at bounding box center [90, 301] width 96 height 9
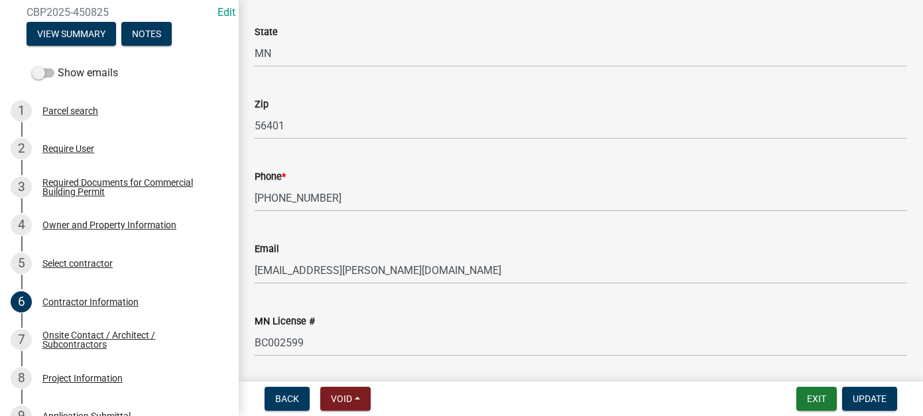
scroll to position [331, 0]
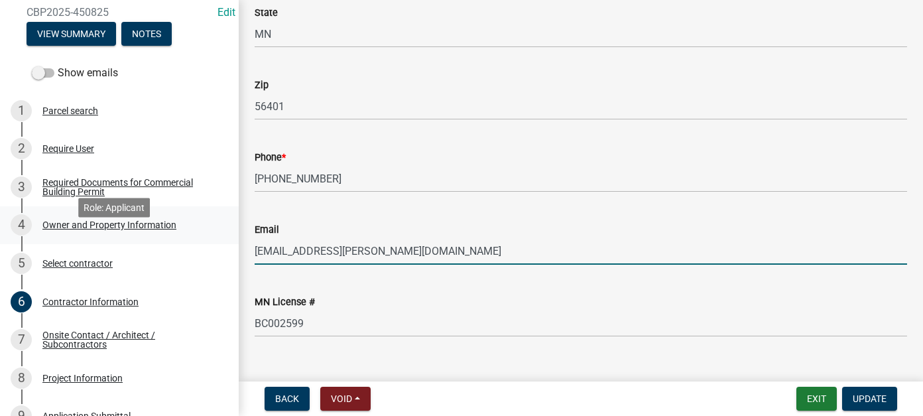
drag, startPoint x: 274, startPoint y: 251, endPoint x: 217, endPoint y: 251, distance: 57.0
click at [217, 251] on div "[GEOGRAPHIC_DATA], [US_STATE] Commercial Building Permit CBP2025-450825 Edit Vi…" at bounding box center [461, 208] width 923 height 416
type input "[EMAIL_ADDRESS][PERSON_NAME][DOMAIN_NAME]"
click at [862, 396] on span "Update" at bounding box center [869, 398] width 34 height 11
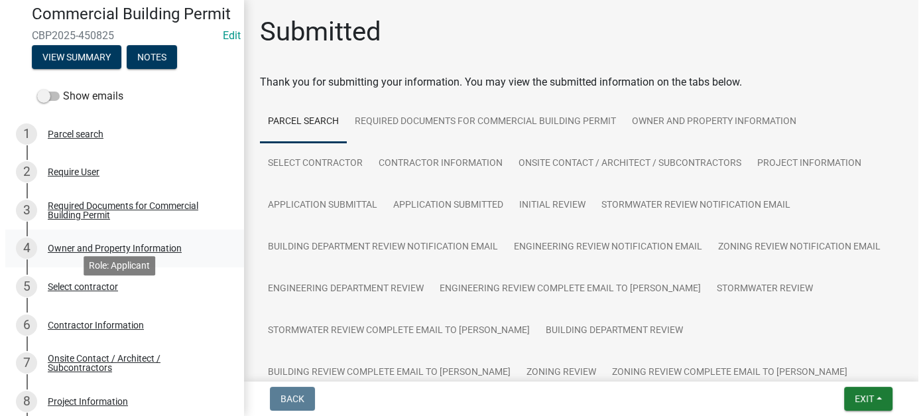
scroll to position [0, 0]
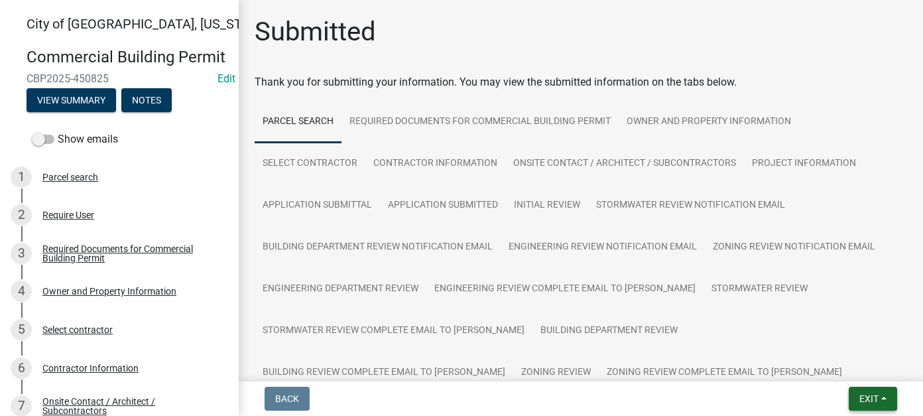
click at [850, 398] on button "Exit" at bounding box center [872, 398] width 48 height 24
click at [831, 367] on button "Save & Exit" at bounding box center [844, 364] width 106 height 32
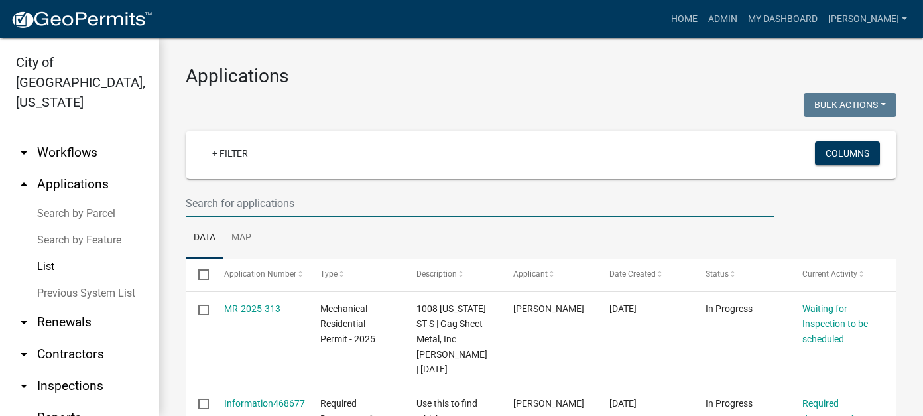
click at [274, 200] on input "text" at bounding box center [480, 203] width 589 height 27
type input "326 jefferson"
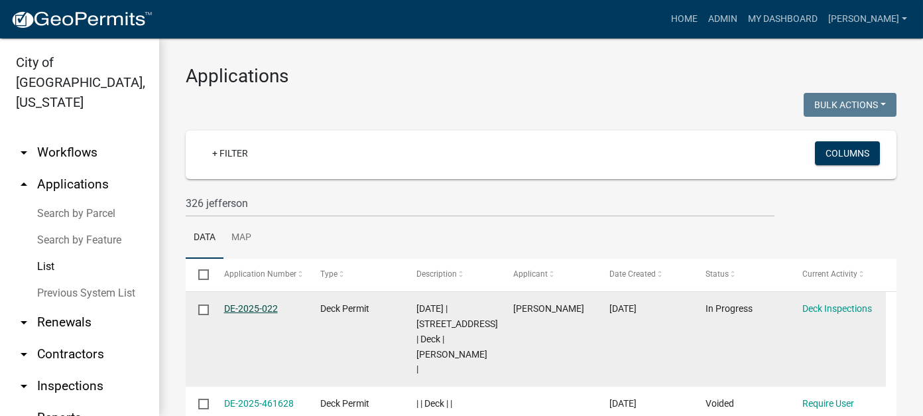
click at [274, 308] on link "DE-2025-022" at bounding box center [251, 308] width 54 height 11
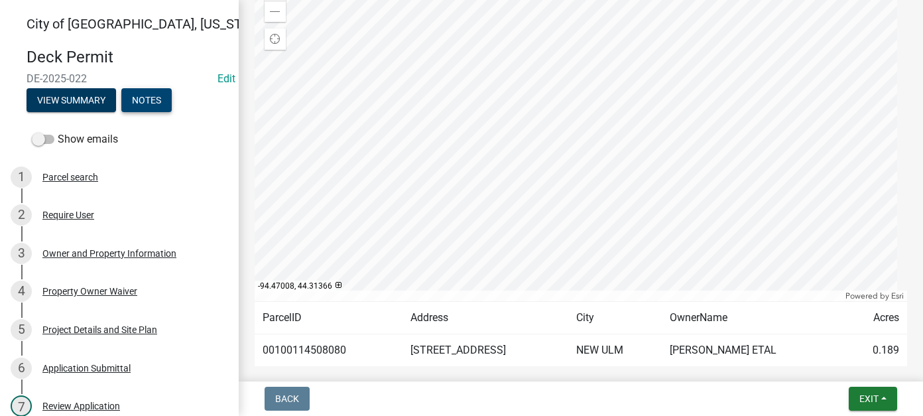
click at [154, 97] on button "Notes" at bounding box center [146, 100] width 50 height 24
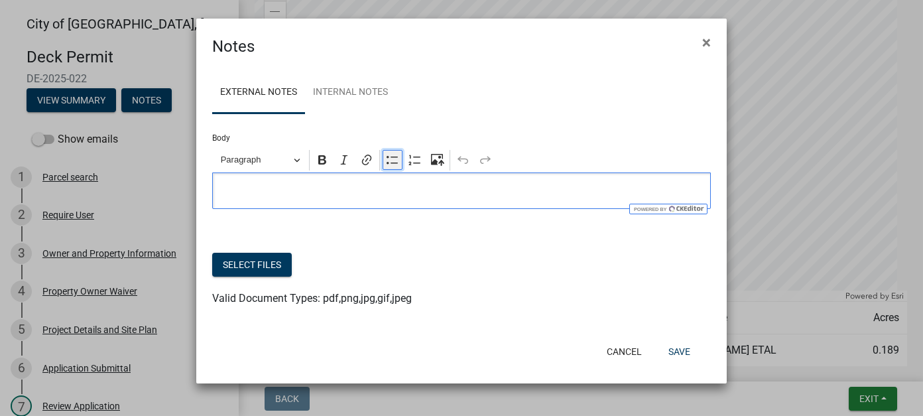
click at [394, 168] on button "Bulleted List" at bounding box center [392, 160] width 20 height 20
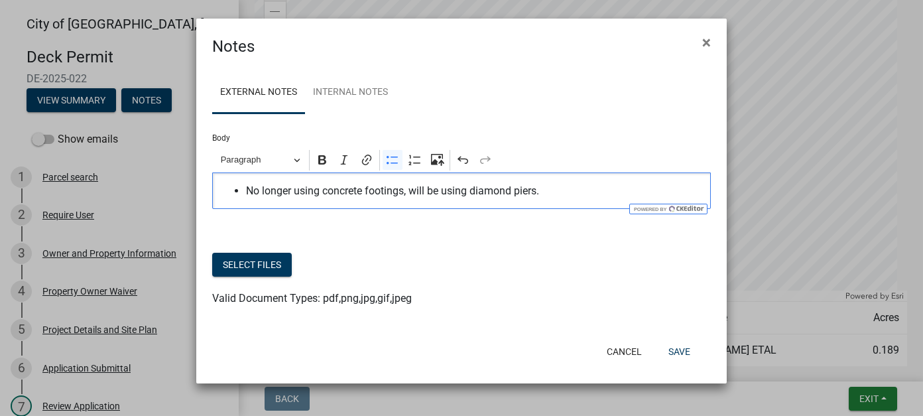
click at [244, 192] on ul "No longer using concrete footings, will be using diamond piers." at bounding box center [461, 191] width 485 height 16
click at [245, 185] on ul "[PERSON_NAME] called-No longer using concrete footings, will be using diamond p…" at bounding box center [461, 191] width 485 height 16
click at [699, 192] on span "[DATE]-[PERSON_NAME] called-No longer using concrete footings, will be using di…" at bounding box center [475, 191] width 458 height 16
click at [575, 192] on span "[DATE]-[PERSON_NAME] called-No longer using concrete footings, will be using di…" at bounding box center [475, 191] width 458 height 16
drag, startPoint x: 577, startPoint y: 192, endPoint x: 561, endPoint y: 194, distance: 16.0
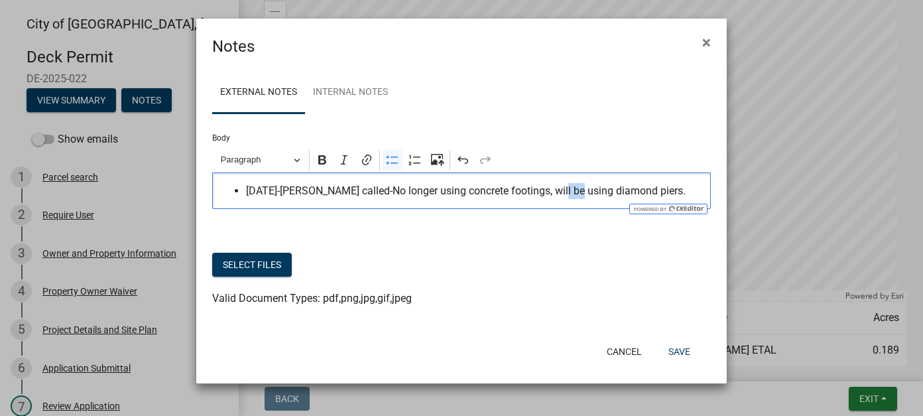
click at [561, 194] on span "[DATE]-[PERSON_NAME] called-No longer using concrete footings, will be using di…" at bounding box center [475, 191] width 458 height 16
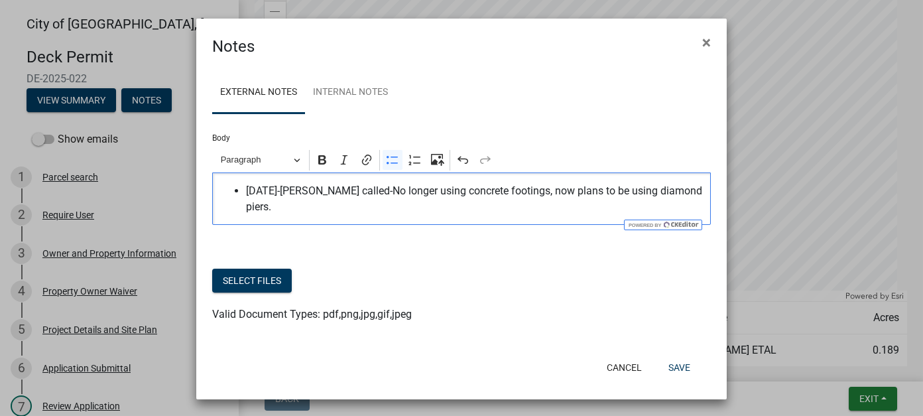
click at [479, 205] on span "[DATE]-[PERSON_NAME] called-No longer using concrete footings, now plans to be …" at bounding box center [475, 199] width 458 height 32
click at [665, 366] on button "Save" at bounding box center [679, 367] width 43 height 24
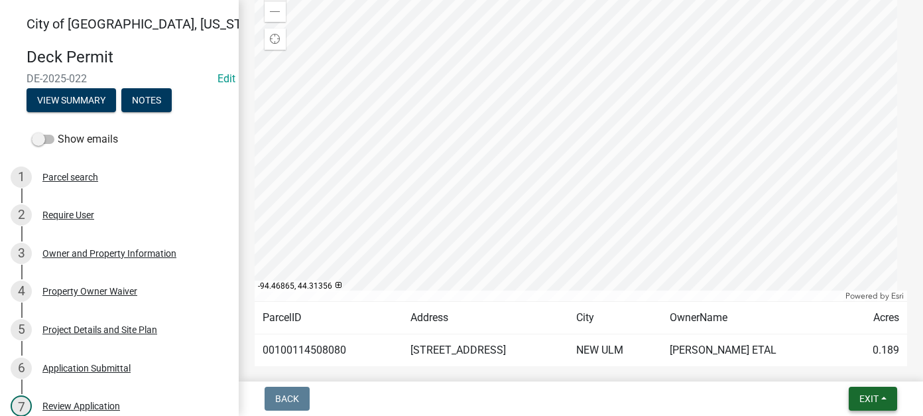
click at [876, 395] on span "Exit" at bounding box center [868, 398] width 19 height 11
click at [856, 365] on button "Save & Exit" at bounding box center [844, 364] width 106 height 32
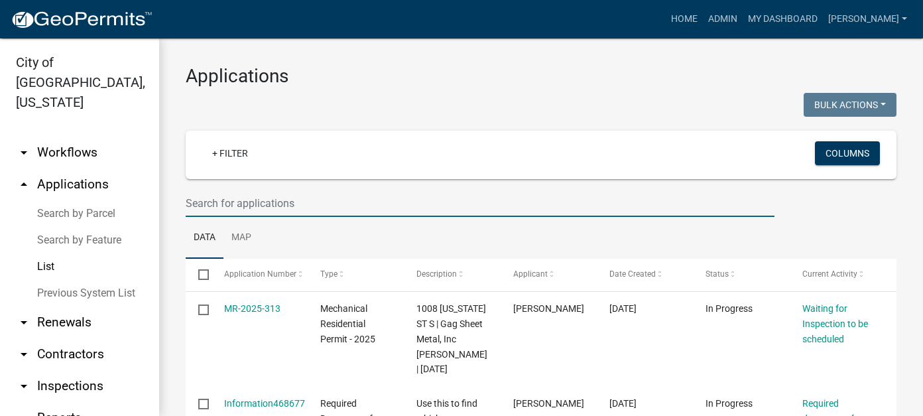
click at [301, 210] on input "text" at bounding box center [480, 203] width 589 height 27
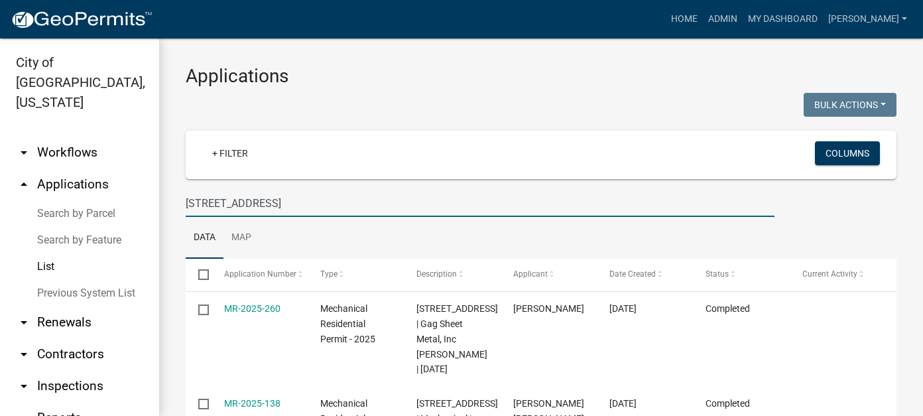
type input "[STREET_ADDRESS]"
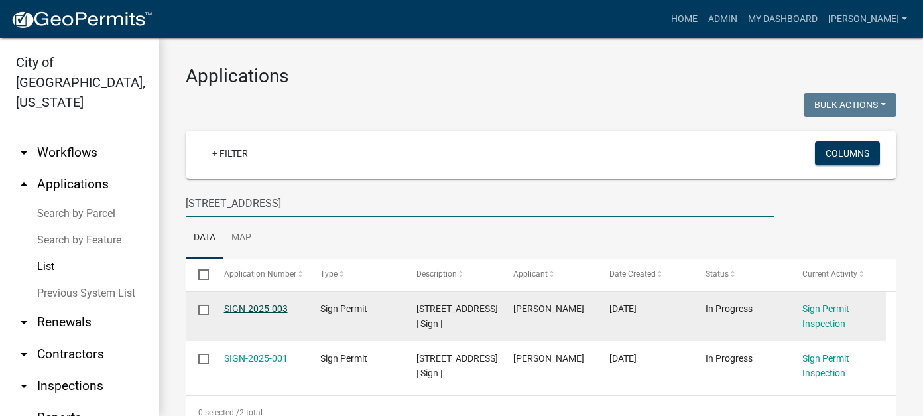
drag, startPoint x: 241, startPoint y: 306, endPoint x: 223, endPoint y: 305, distance: 17.9
click at [241, 306] on link "SIGN-2025-003" at bounding box center [256, 308] width 64 height 11
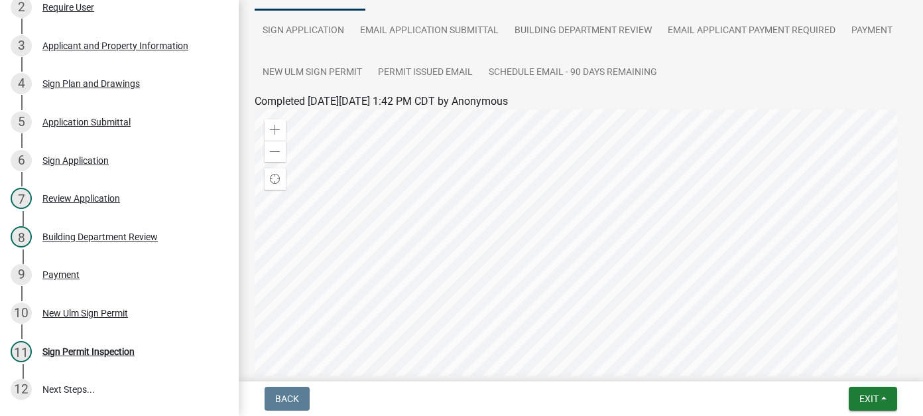
scroll to position [57, 0]
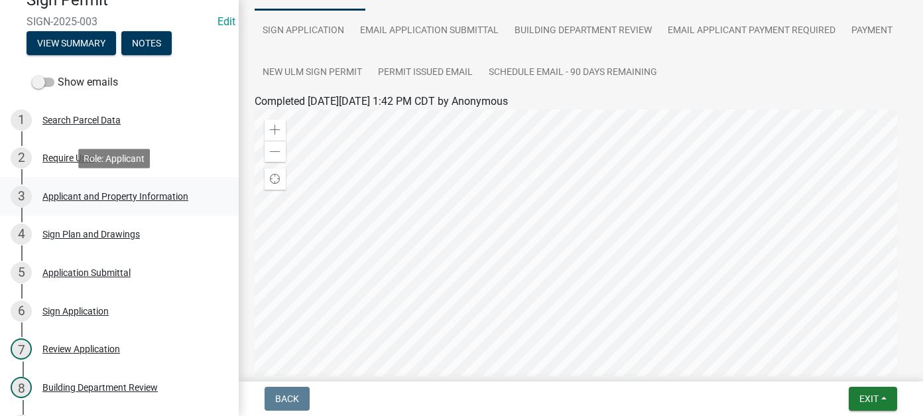
click at [97, 197] on div "Applicant and Property Information" at bounding box center [115, 196] width 146 height 9
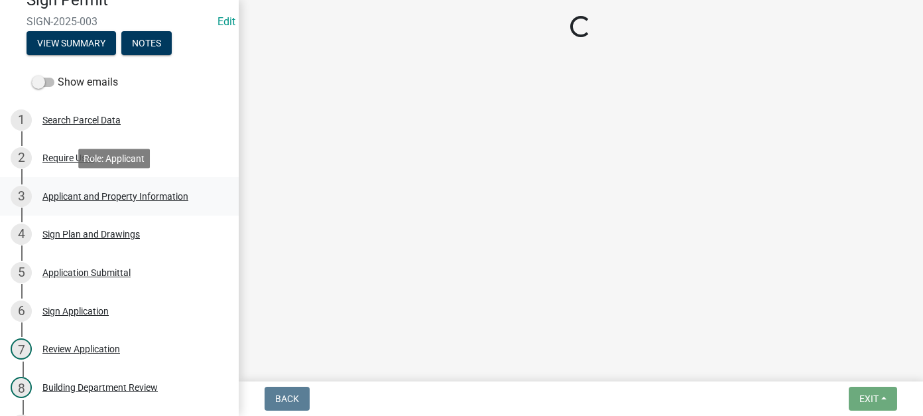
select select "ba7dd985-6d0f-44b8-b699-fe0eb0495fcc"
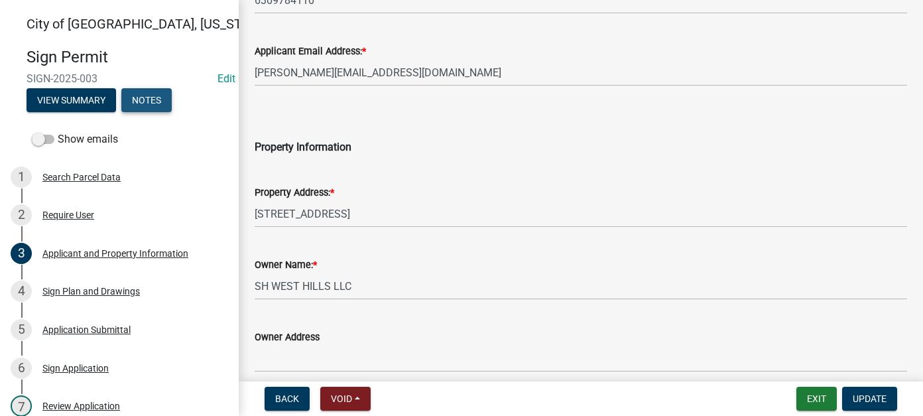
click at [143, 100] on button "Notes" at bounding box center [146, 100] width 50 height 24
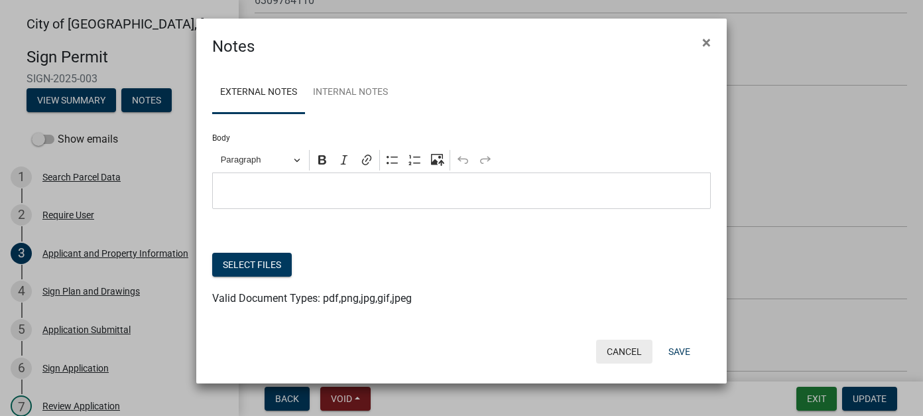
click at [638, 349] on button "Cancel" at bounding box center [624, 351] width 56 height 24
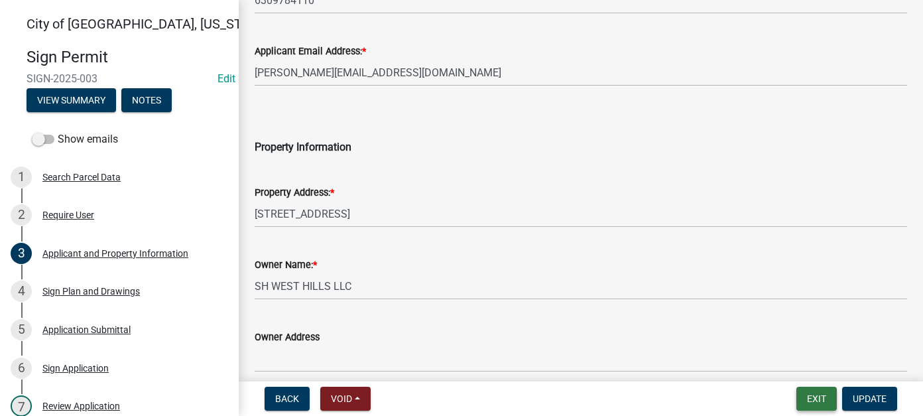
click at [814, 398] on button "Exit" at bounding box center [816, 398] width 40 height 24
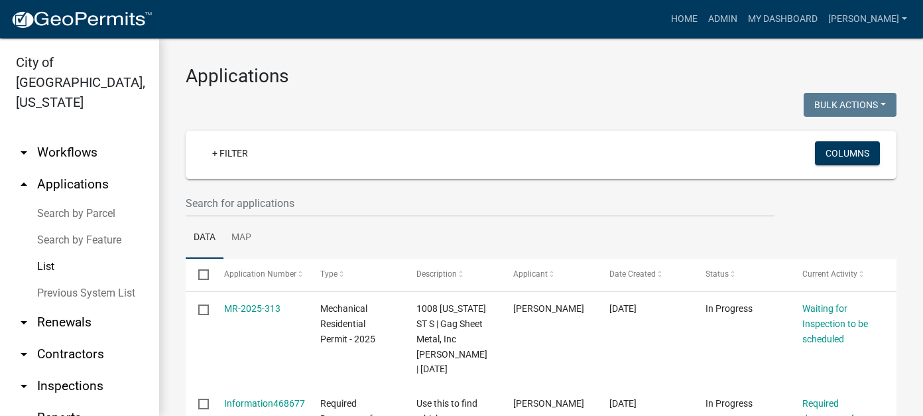
scroll to position [66, 0]
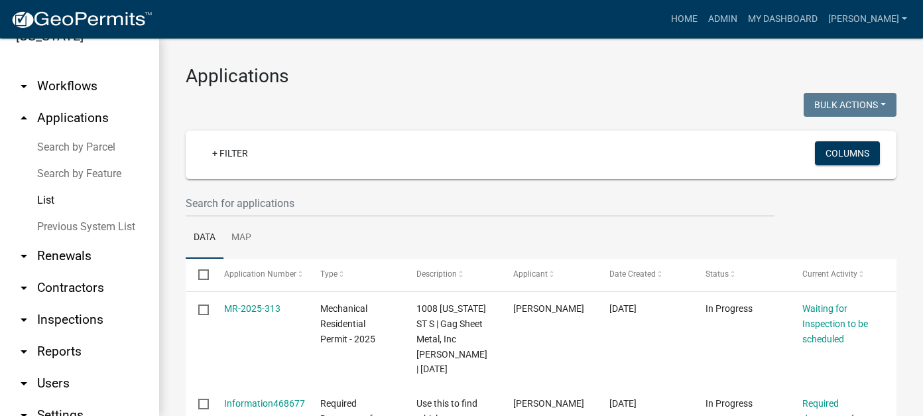
click at [62, 336] on link "arrow_drop_down Reports" at bounding box center [79, 351] width 159 height 32
select select "0: null"
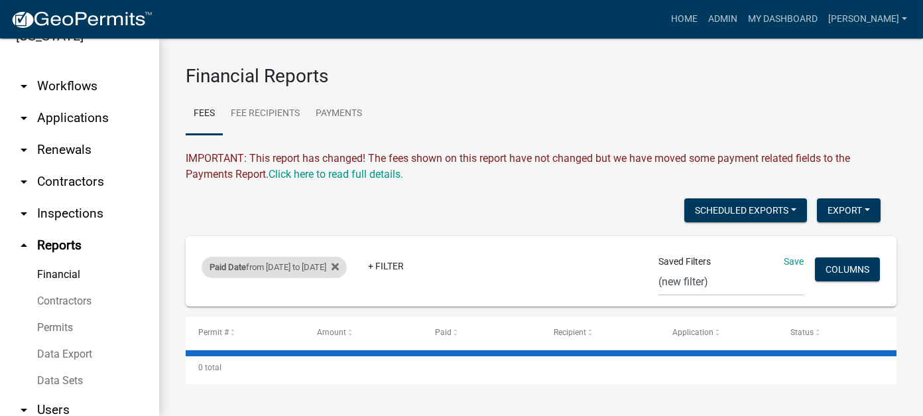
click at [247, 268] on div "Paid Date from [DATE] to [DATE]" at bounding box center [273, 267] width 145 height 21
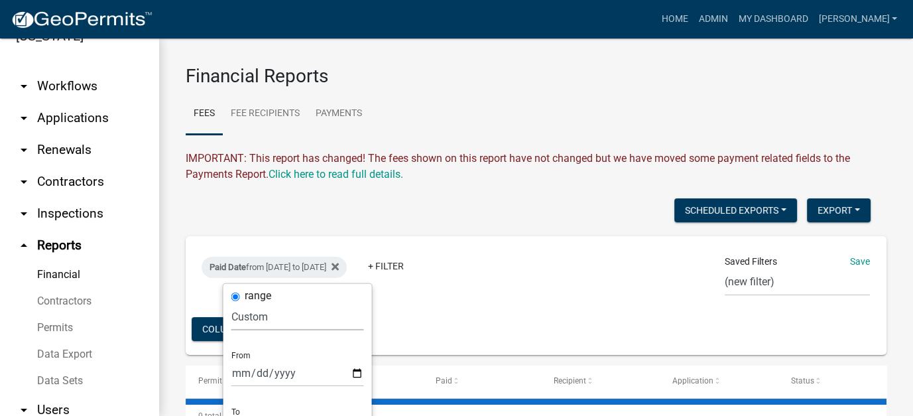
click at [253, 315] on select "[DATE] [DATE] Current Week Previous Week Current Month Last Month Current Calen…" at bounding box center [297, 316] width 133 height 27
select select "this_1_days"
click at [231, 303] on select "[DATE] [DATE] Current Week Previous Week Current Month Last Month Current Calen…" at bounding box center [297, 316] width 133 height 27
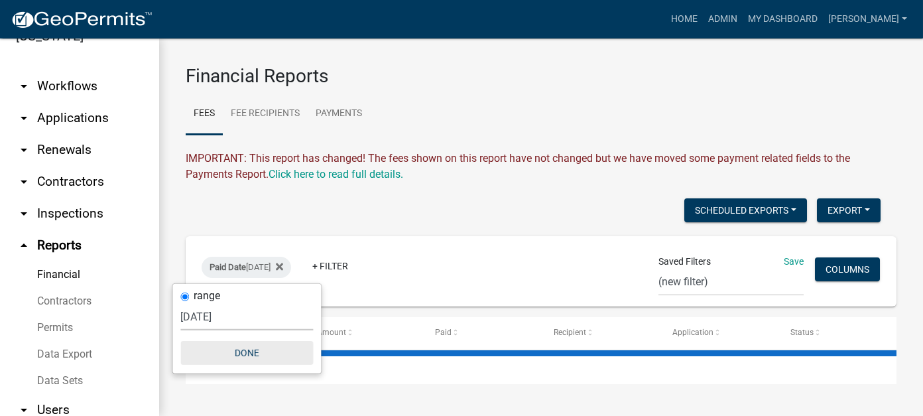
click at [255, 352] on button "Done" at bounding box center [246, 353] width 133 height 24
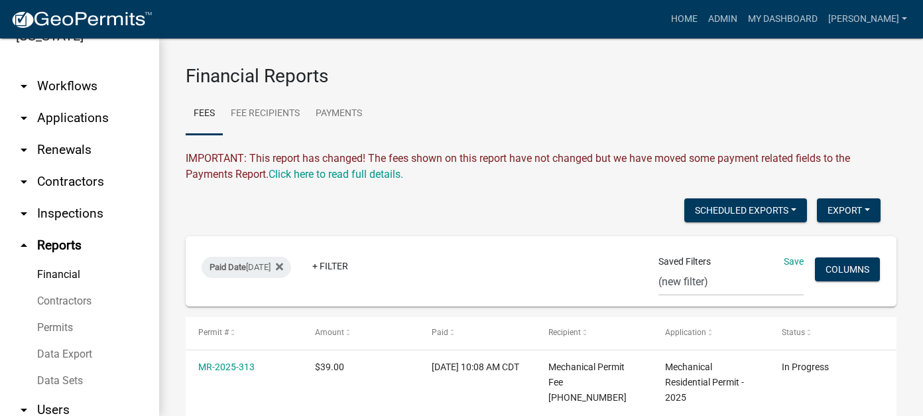
click at [84, 105] on link "arrow_drop_down Applications" at bounding box center [79, 118] width 159 height 32
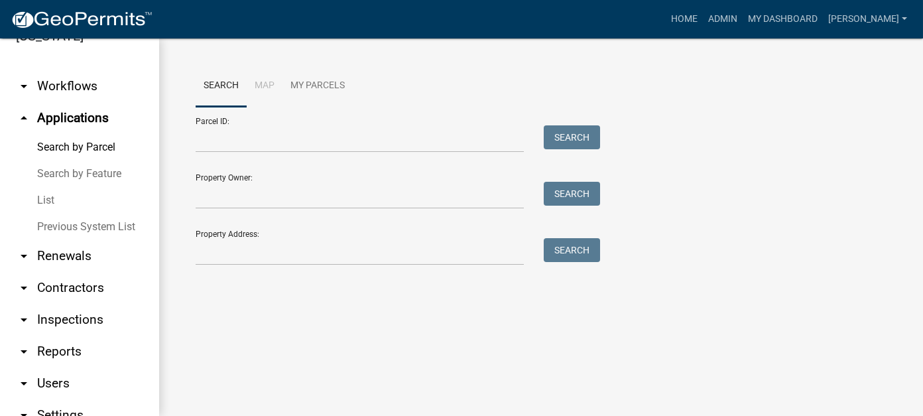
click at [48, 187] on link "List" at bounding box center [79, 200] width 159 height 27
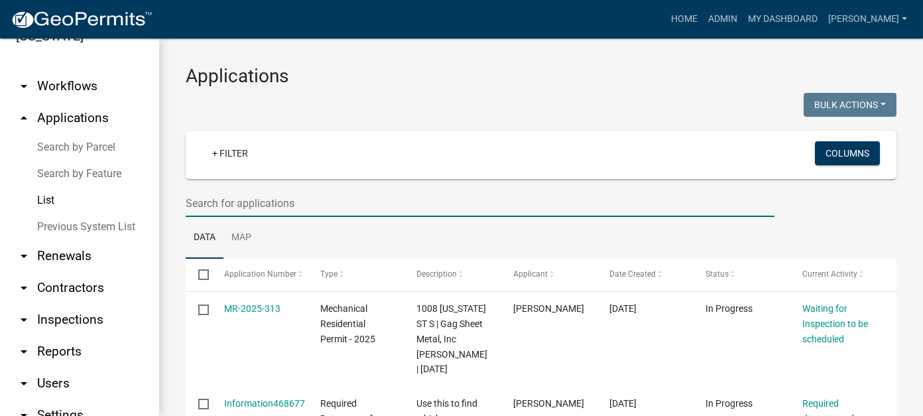
click at [262, 206] on input "text" at bounding box center [480, 203] width 589 height 27
type input "100 broadway"
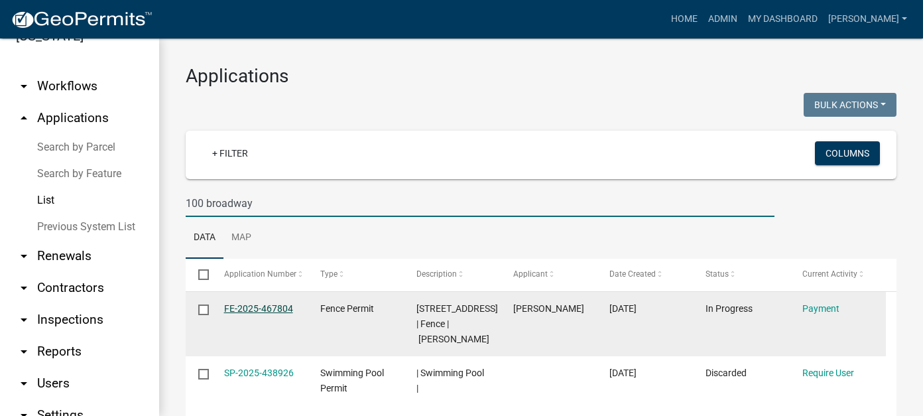
click at [255, 310] on link "FE-2025-467804" at bounding box center [258, 308] width 69 height 11
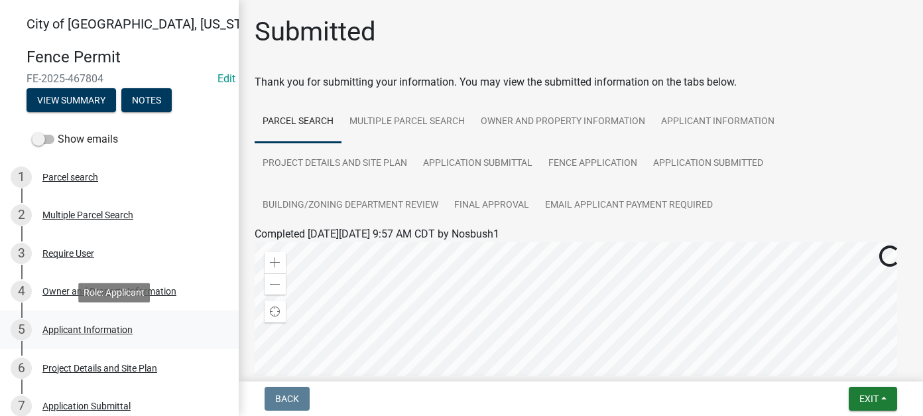
scroll to position [199, 0]
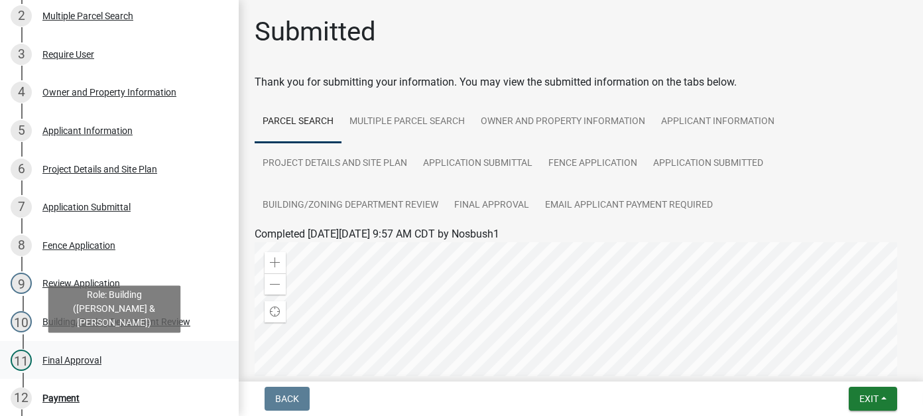
click at [62, 364] on div "Final Approval" at bounding box center [71, 359] width 59 height 9
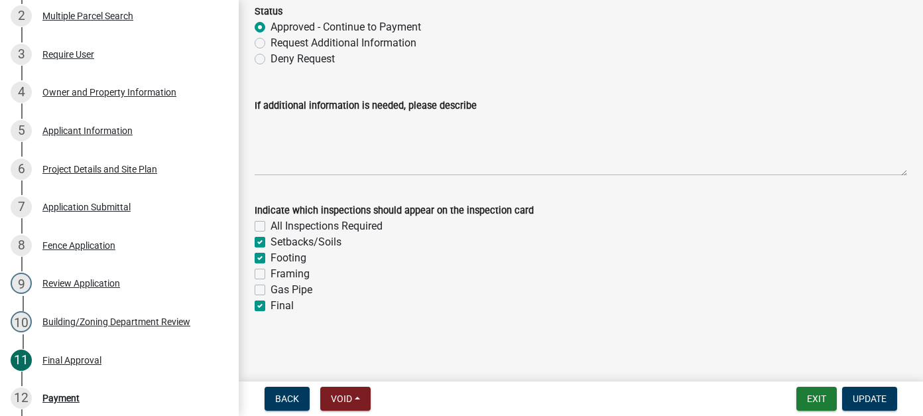
scroll to position [87, 0]
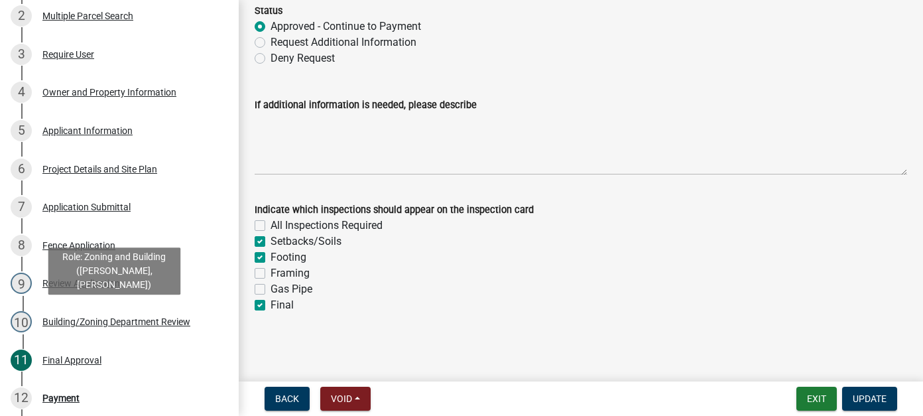
click at [62, 323] on div "Building/Zoning Department Review" at bounding box center [116, 321] width 148 height 9
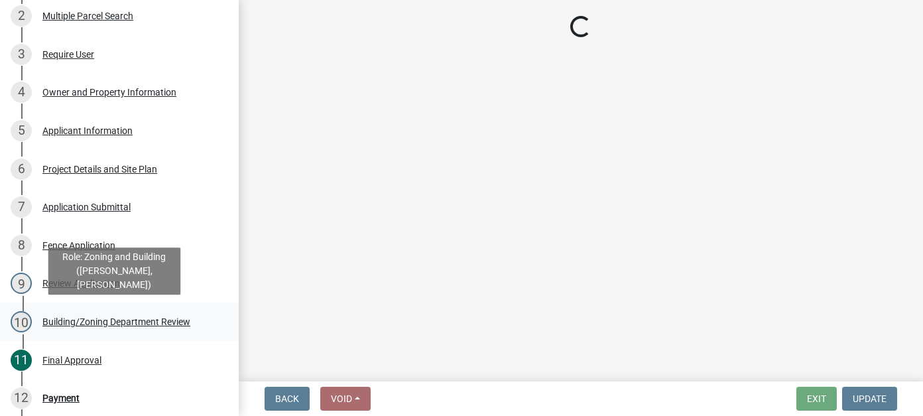
scroll to position [0, 0]
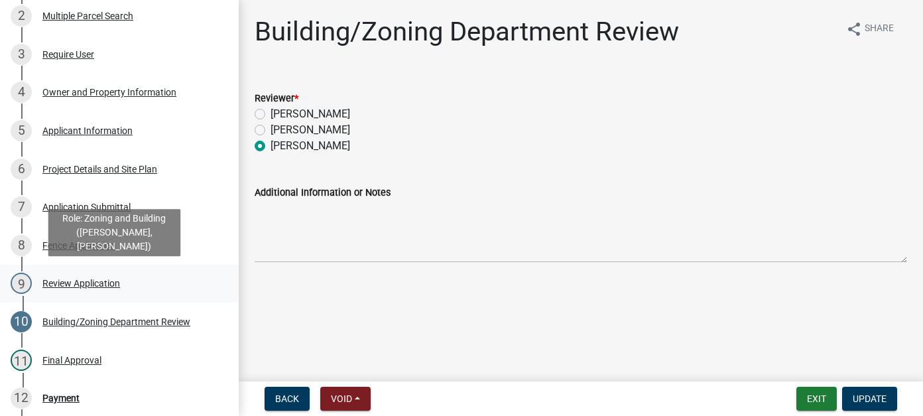
click at [71, 283] on div "Review Application" at bounding box center [81, 282] width 78 height 9
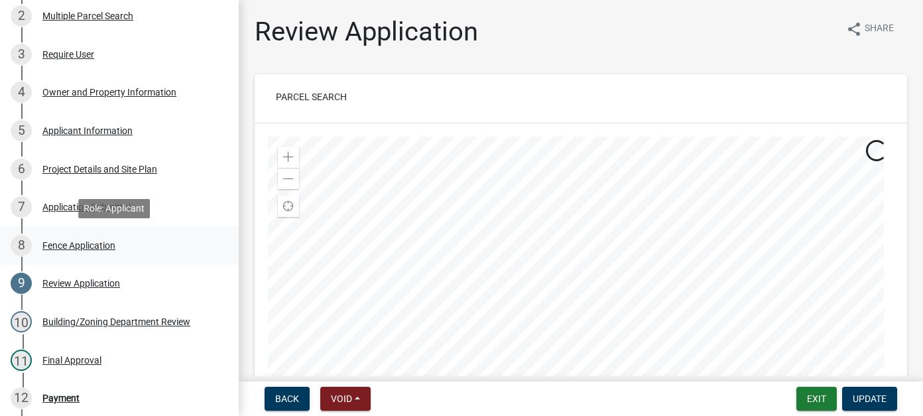
click at [75, 247] on div "Fence Application" at bounding box center [78, 245] width 73 height 9
